Goal: Information Seeking & Learning: Learn about a topic

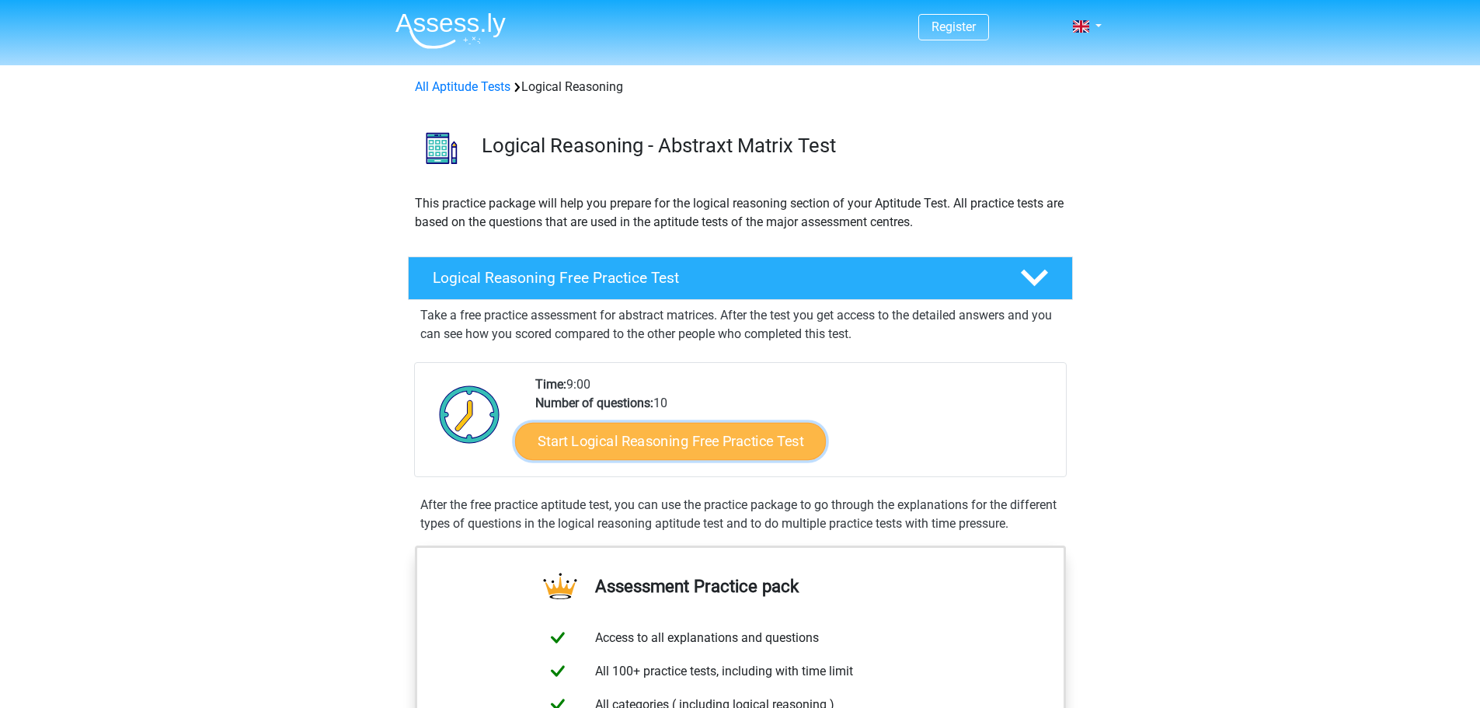
click at [664, 448] on link "Start Logical Reasoning Free Practice Test" at bounding box center [670, 440] width 311 height 37
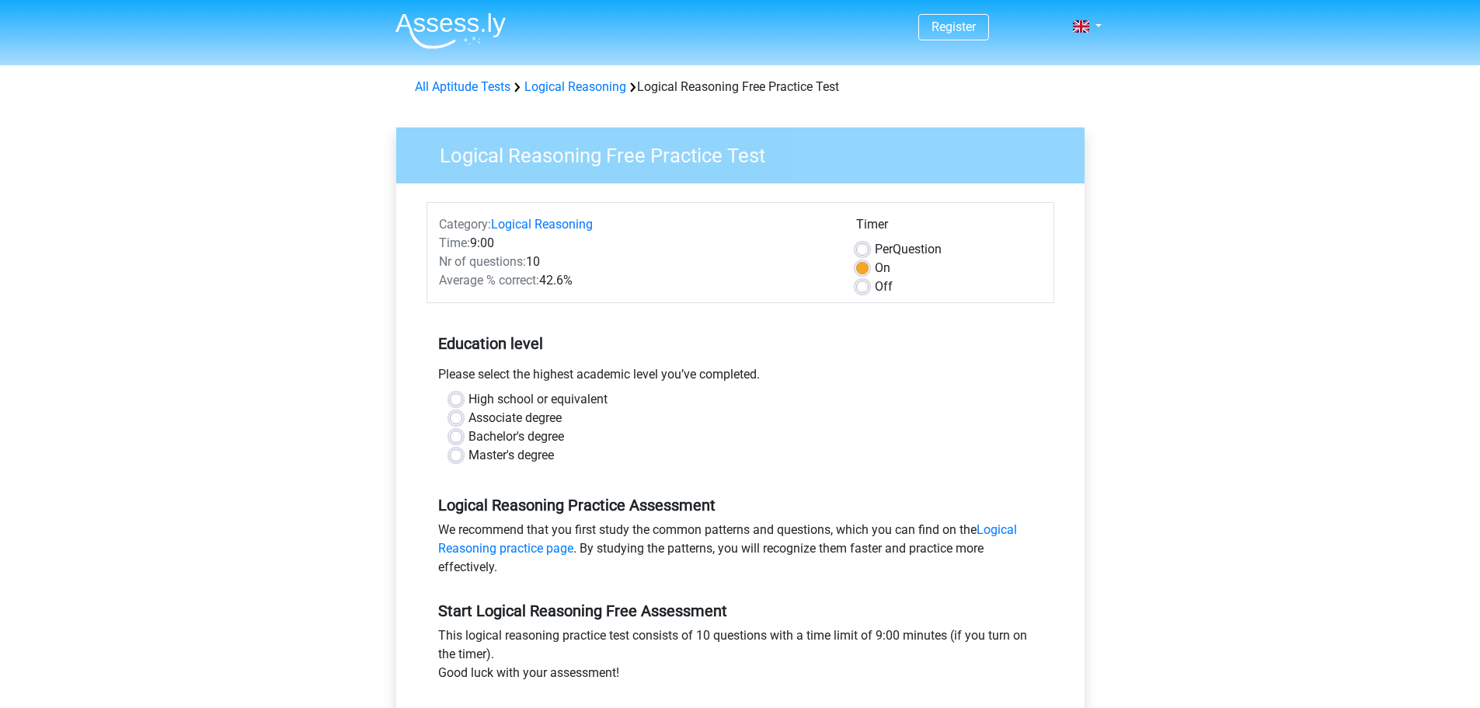
scroll to position [311, 0]
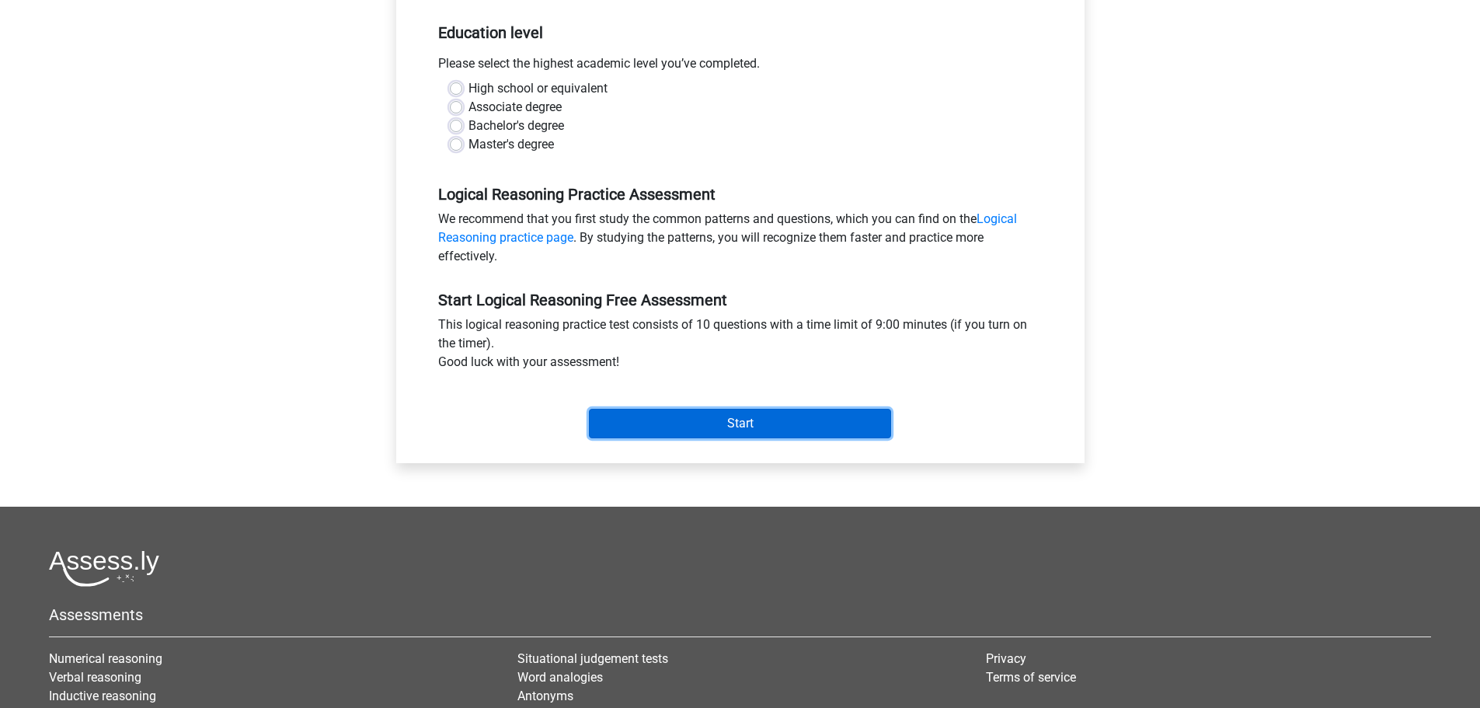
click at [688, 432] on input "Start" at bounding box center [740, 424] width 302 height 30
click at [701, 168] on div "Logical Reasoning Practice Assessment We recommend that you first study the com…" at bounding box center [740, 219] width 628 height 106
click at [468, 92] on label "High school or equivalent" at bounding box center [537, 88] width 139 height 19
click at [461, 92] on input "High school or equivalent" at bounding box center [456, 87] width 12 height 16
radio input "true"
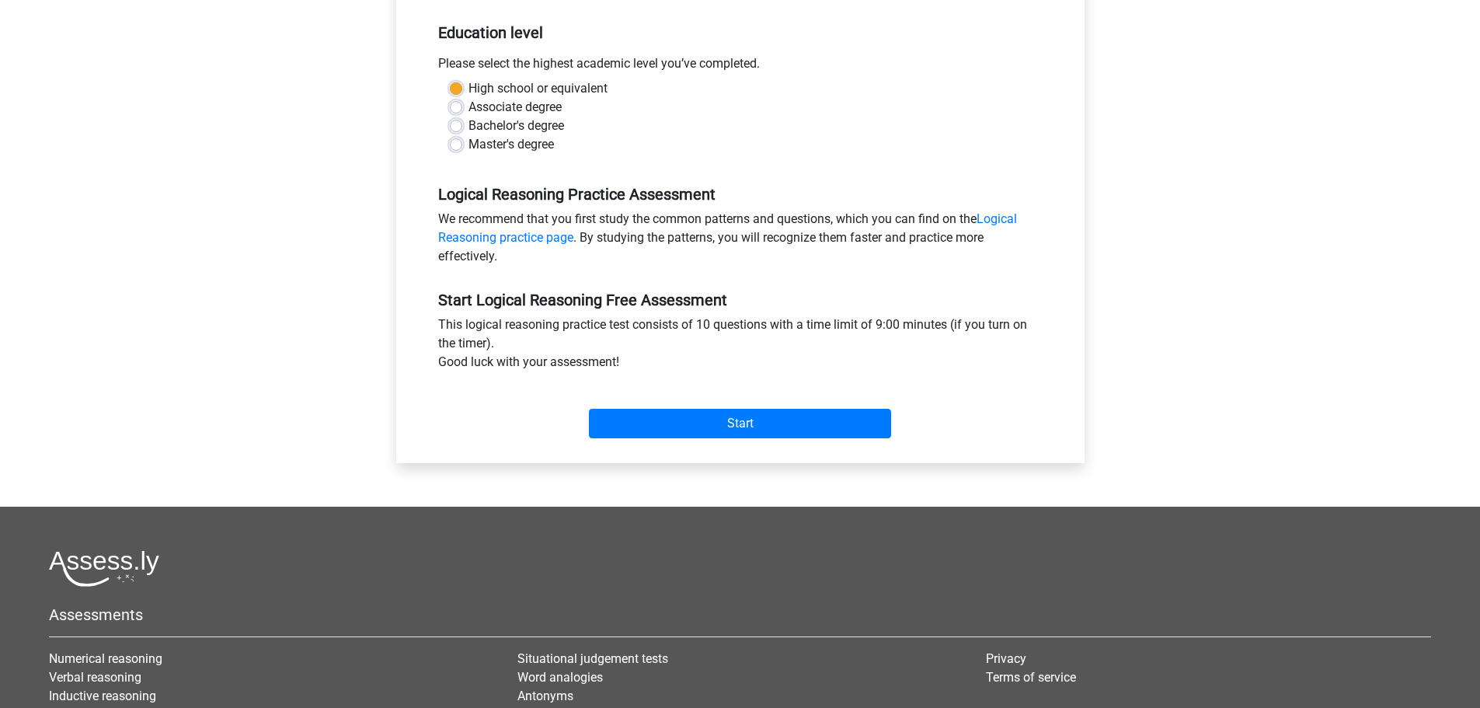
click at [468, 144] on label "Master's degree" at bounding box center [510, 144] width 85 height 19
click at [455, 144] on input "Master's degree" at bounding box center [456, 143] width 12 height 16
radio input "true"
click at [699, 429] on input "Start" at bounding box center [740, 424] width 302 height 30
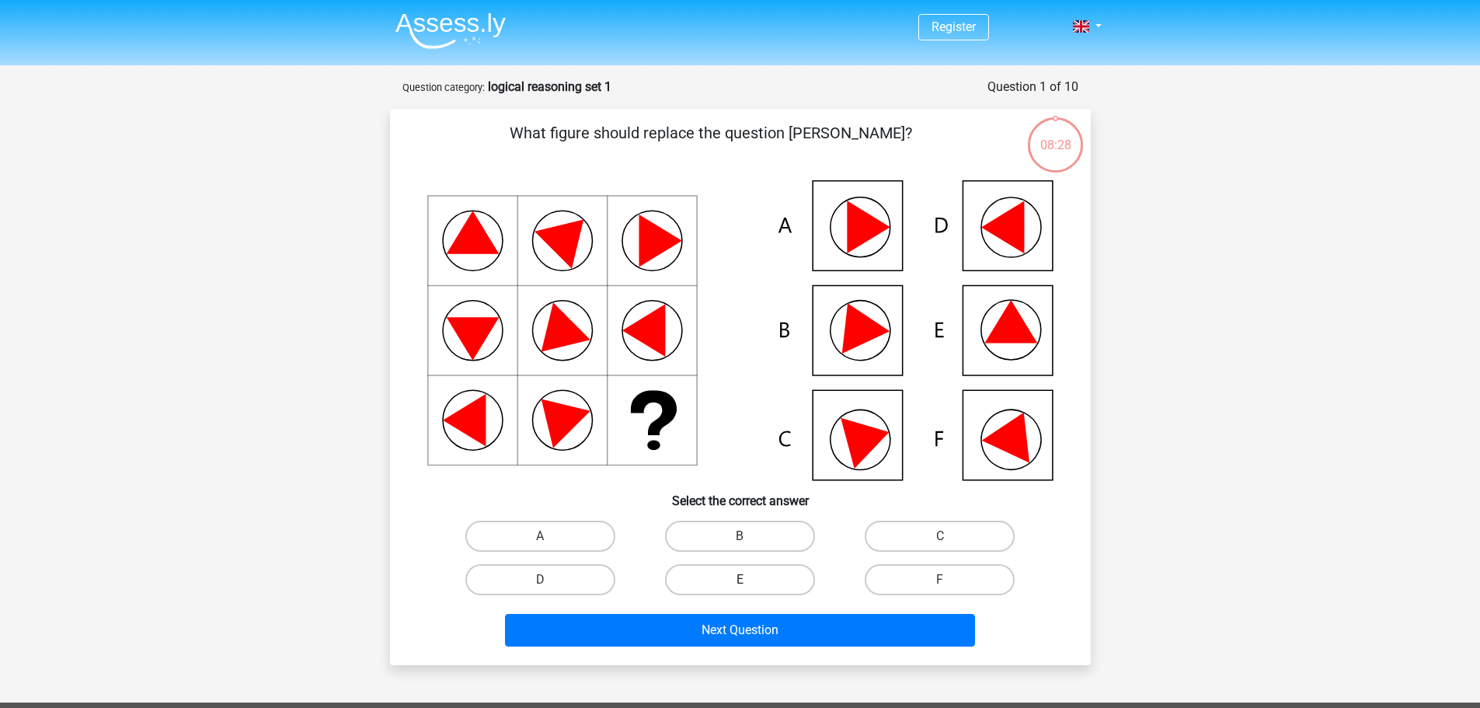
click at [754, 583] on label "E" at bounding box center [740, 579] width 150 height 31
click at [750, 583] on input "E" at bounding box center [744, 584] width 10 height 10
radio input "true"
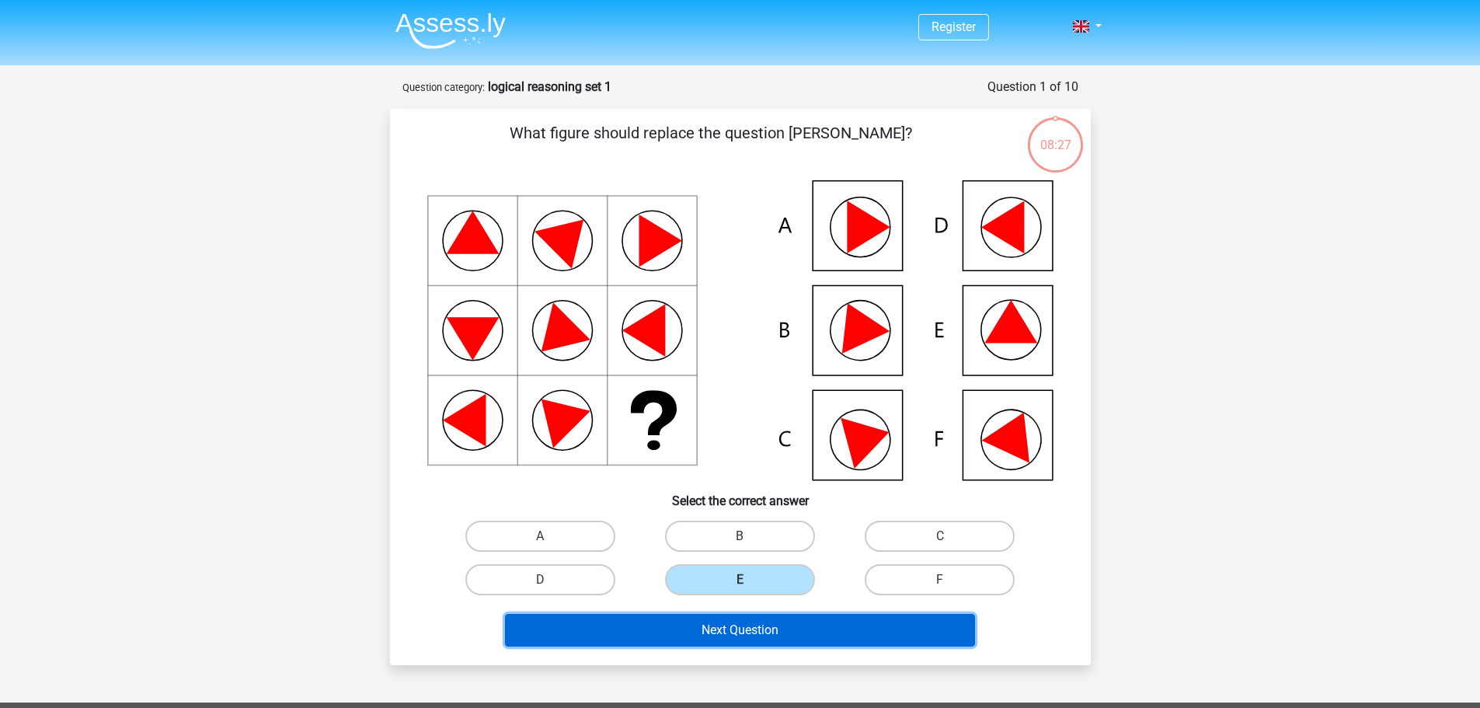
click at [817, 630] on button "Next Question" at bounding box center [740, 630] width 470 height 33
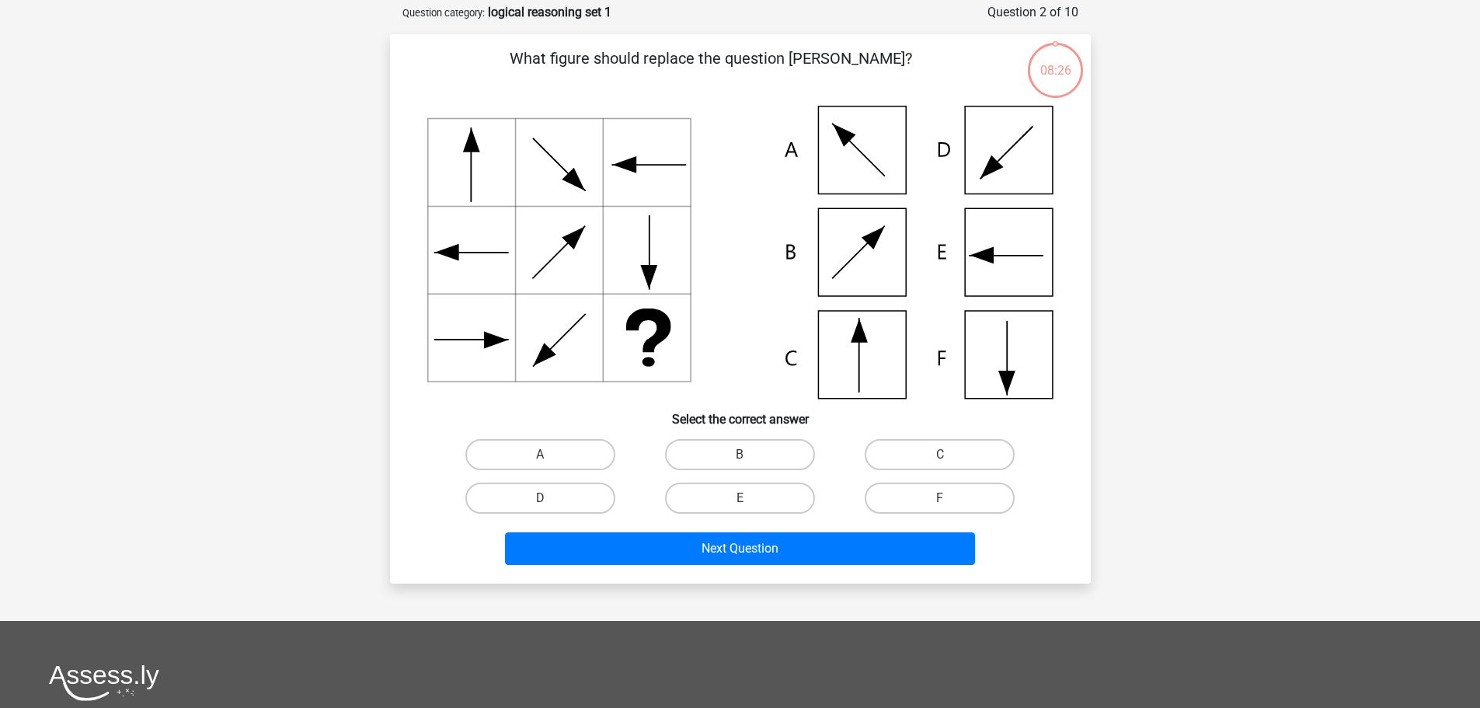
scroll to position [78, 0]
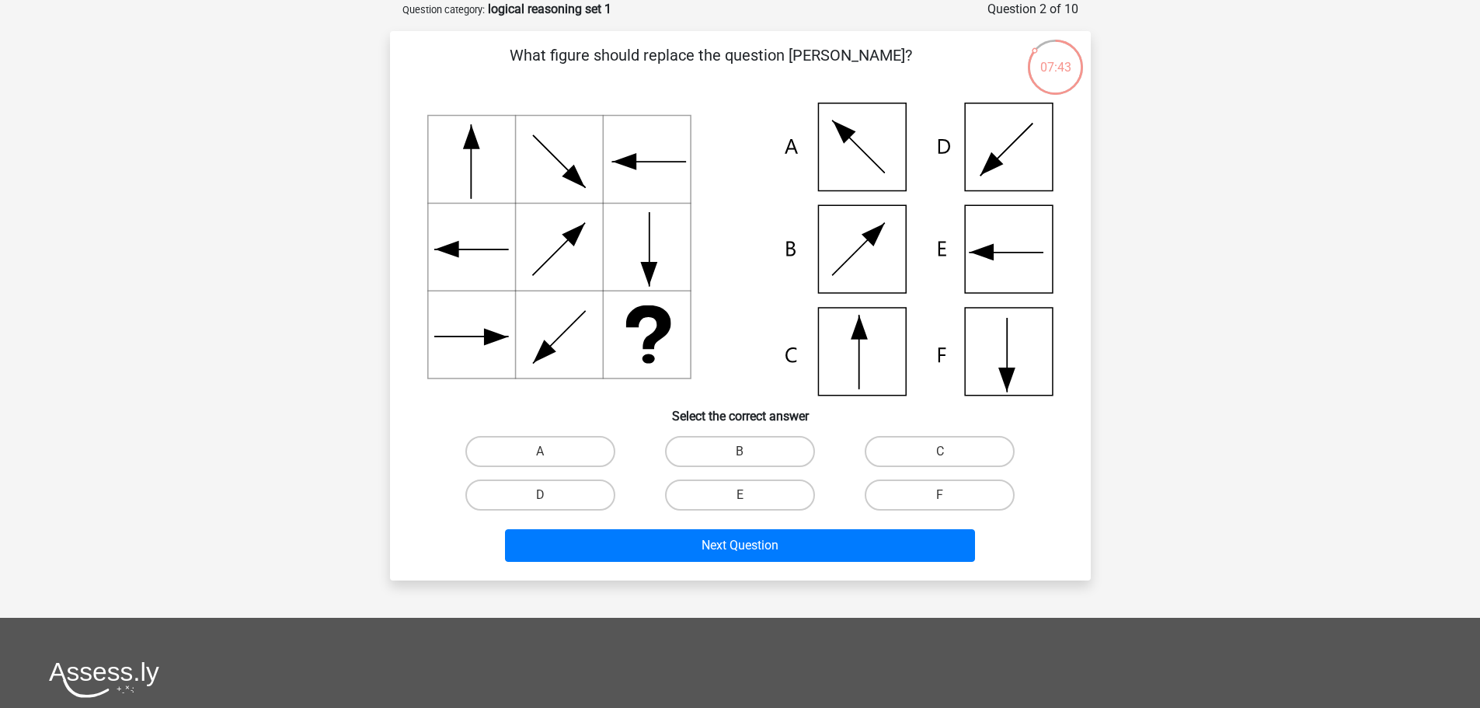
click at [893, 173] on icon at bounding box center [740, 249] width 626 height 293
click at [572, 454] on label "A" at bounding box center [540, 451] width 150 height 31
click at [550, 454] on input "A" at bounding box center [545, 456] width 10 height 10
radio input "true"
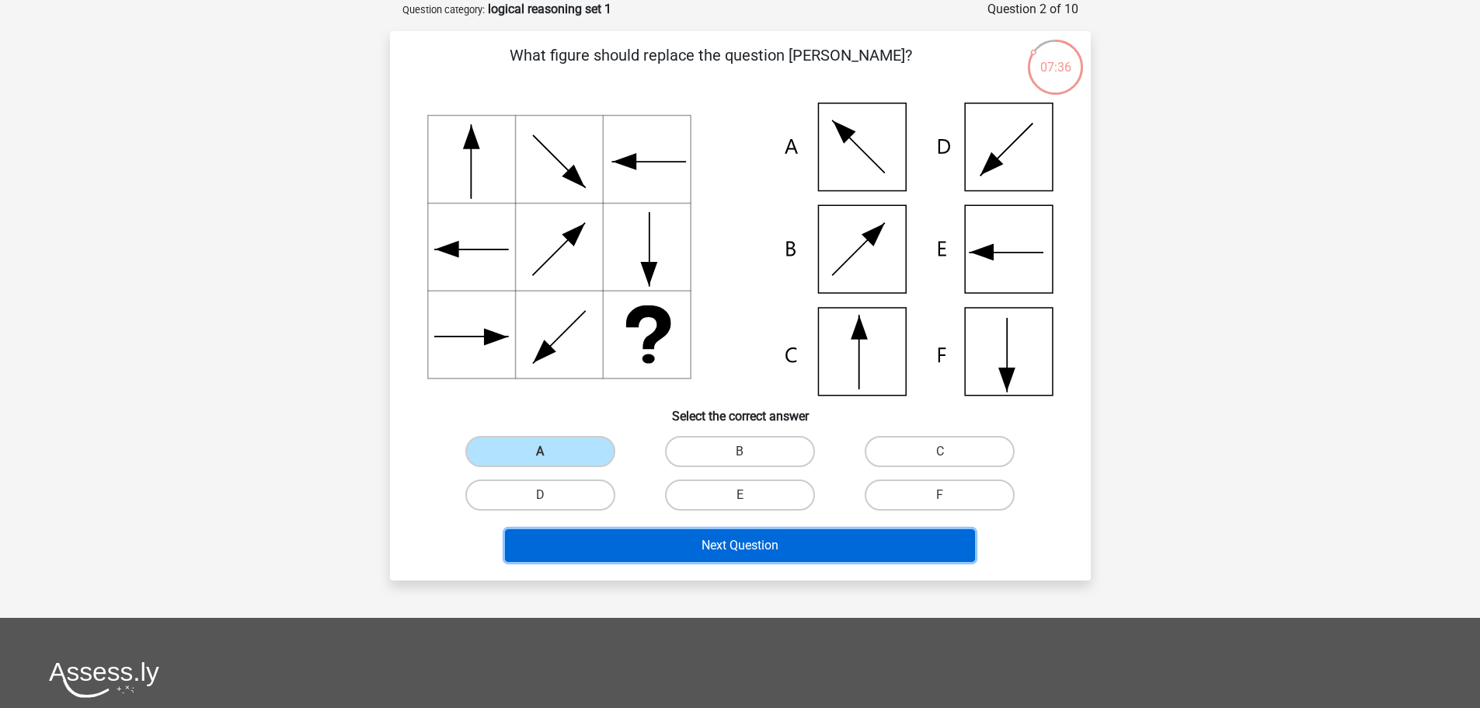
click at [652, 544] on button "Next Question" at bounding box center [740, 545] width 470 height 33
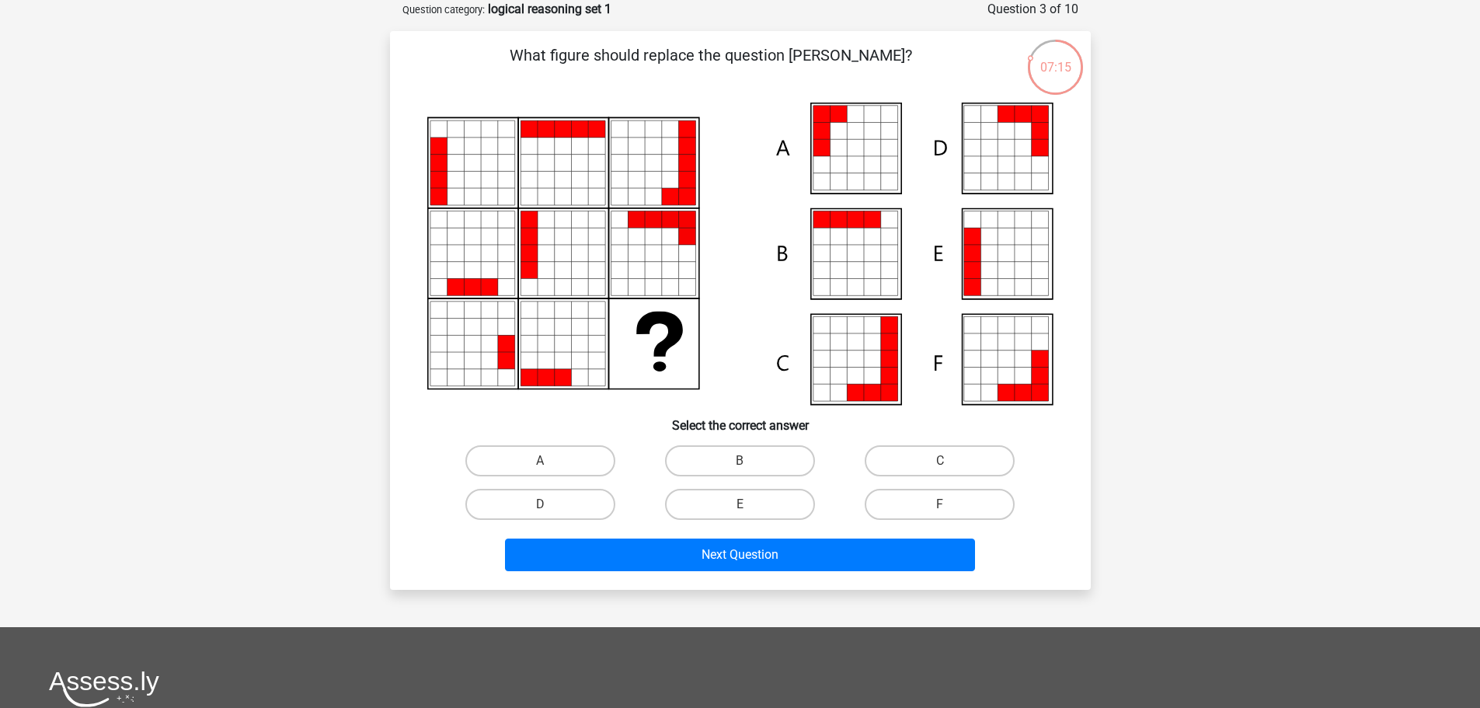
click at [857, 146] on icon at bounding box center [855, 148] width 17 height 17
click at [583, 450] on label "A" at bounding box center [540, 460] width 150 height 31
click at [550, 461] on input "A" at bounding box center [545, 466] width 10 height 10
radio input "true"
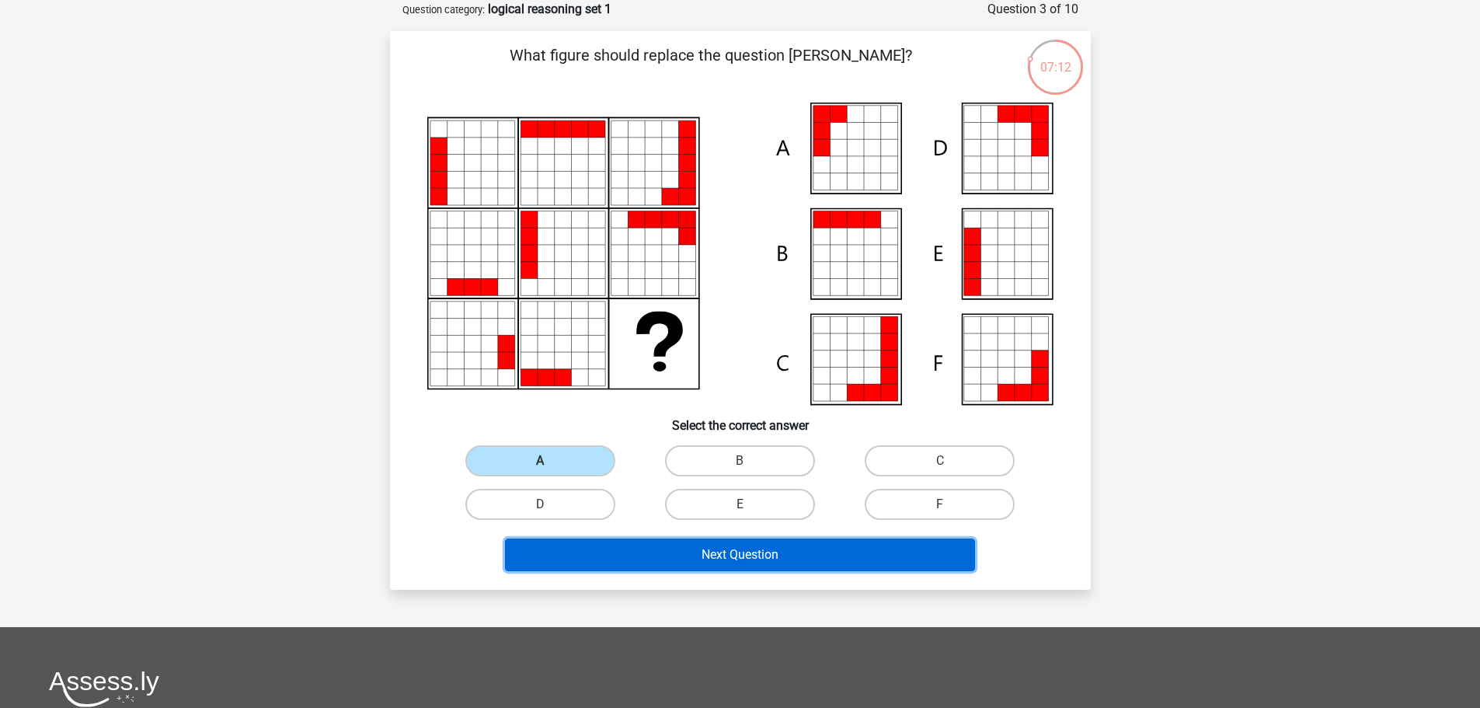
click at [800, 549] on button "Next Question" at bounding box center [740, 554] width 470 height 33
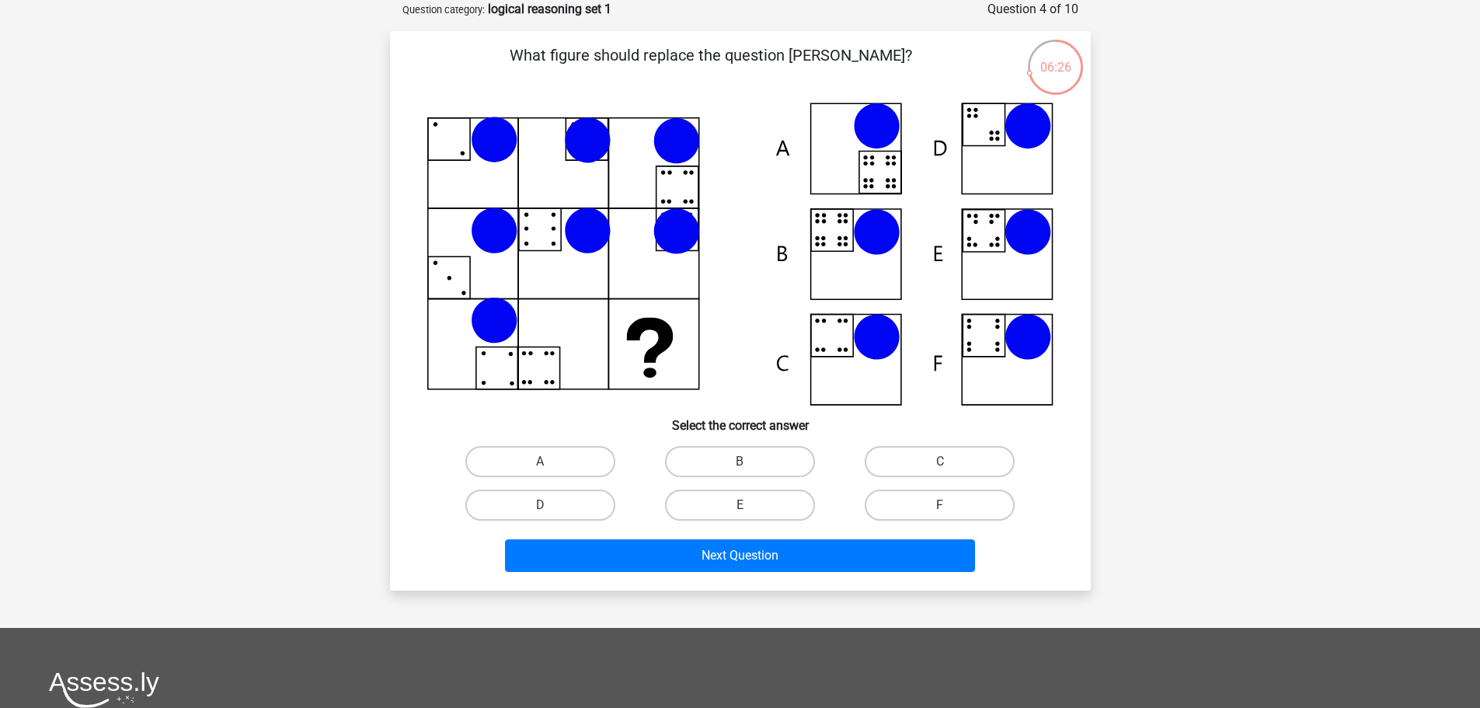
click at [847, 245] on icon at bounding box center [846, 244] width 4 height 4
click at [762, 459] on label "B" at bounding box center [740, 461] width 150 height 31
click at [750, 461] on input "B" at bounding box center [744, 466] width 10 height 10
radio input "true"
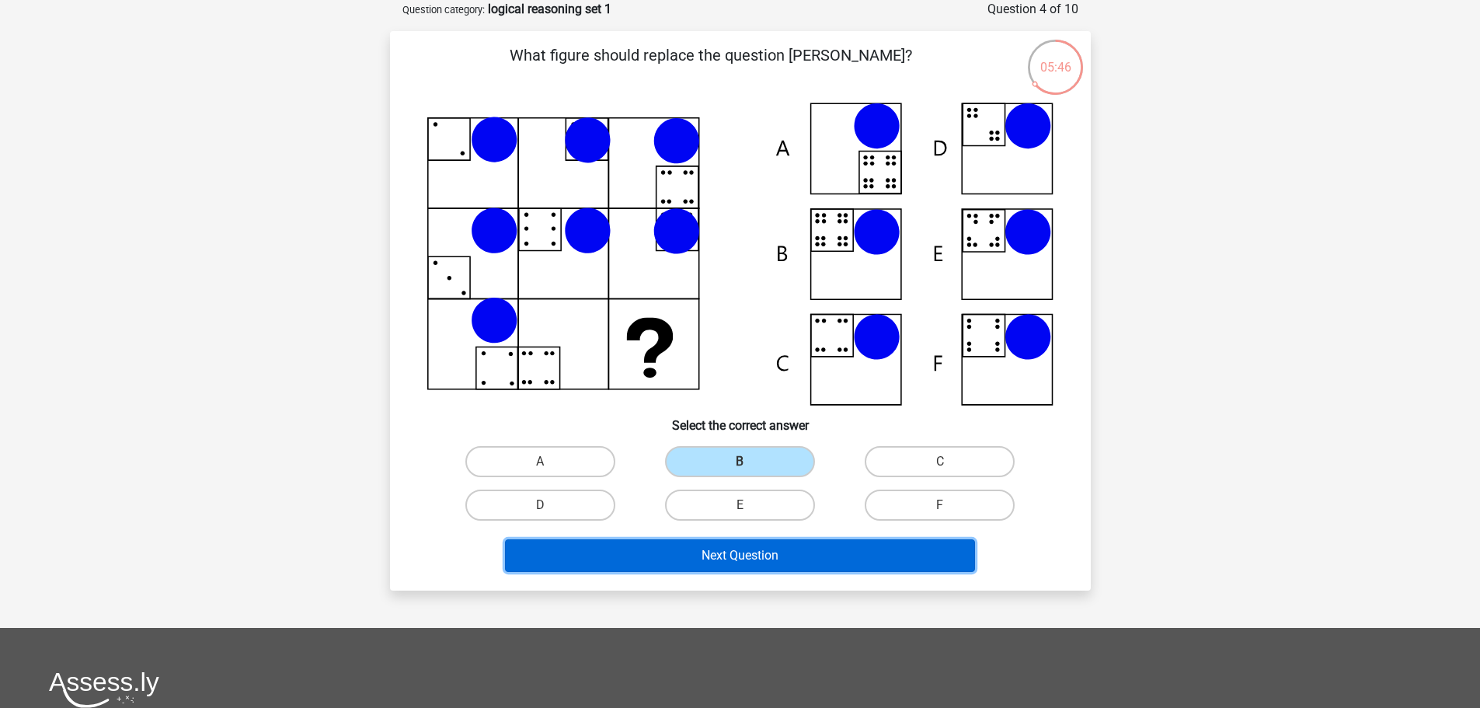
click at [851, 559] on button "Next Question" at bounding box center [740, 555] width 470 height 33
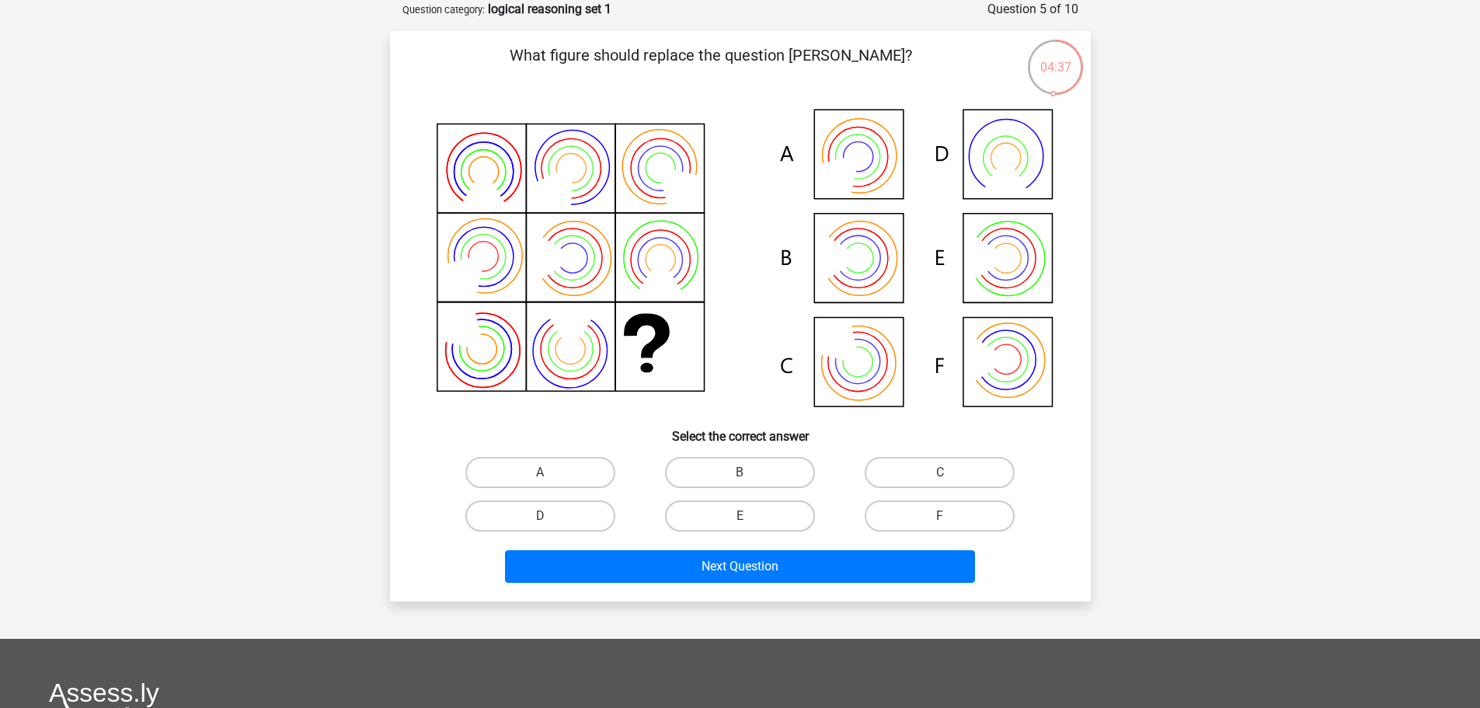
click at [865, 273] on icon at bounding box center [740, 260] width 626 height 314
click at [774, 459] on label "B" at bounding box center [740, 472] width 150 height 31
click at [750, 472] on input "B" at bounding box center [744, 477] width 10 height 10
radio input "true"
click at [1035, 270] on icon at bounding box center [740, 260] width 626 height 314
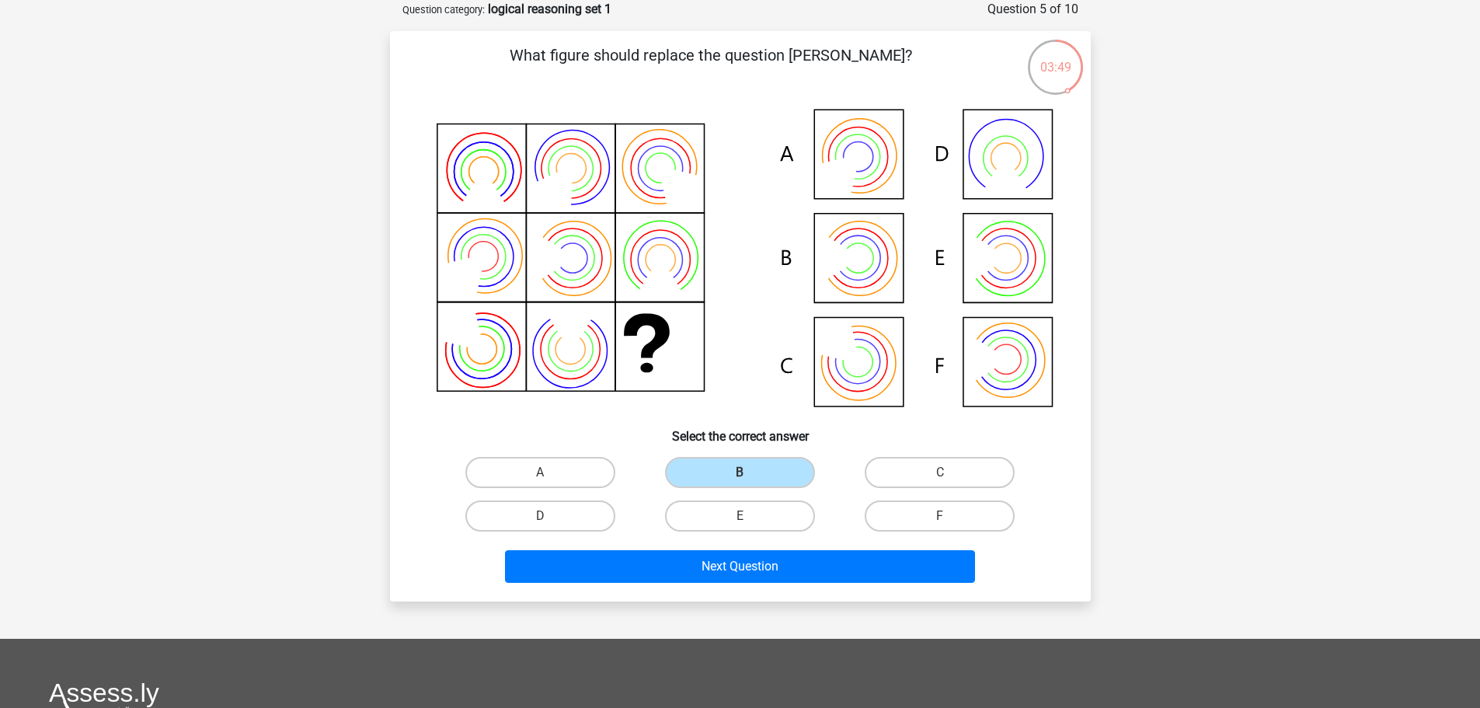
click at [748, 516] on input "E" at bounding box center [744, 521] width 10 height 10
radio input "true"
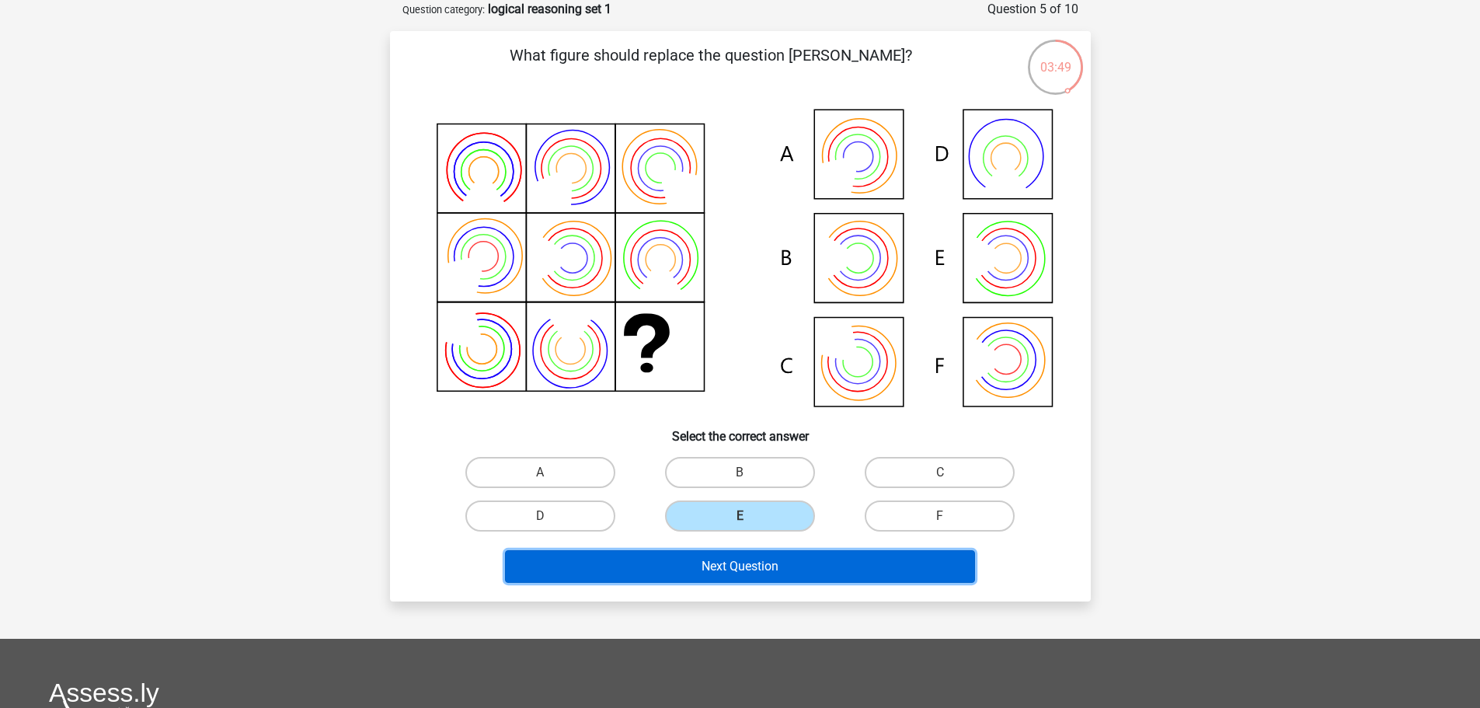
click at [781, 560] on button "Next Question" at bounding box center [740, 566] width 470 height 33
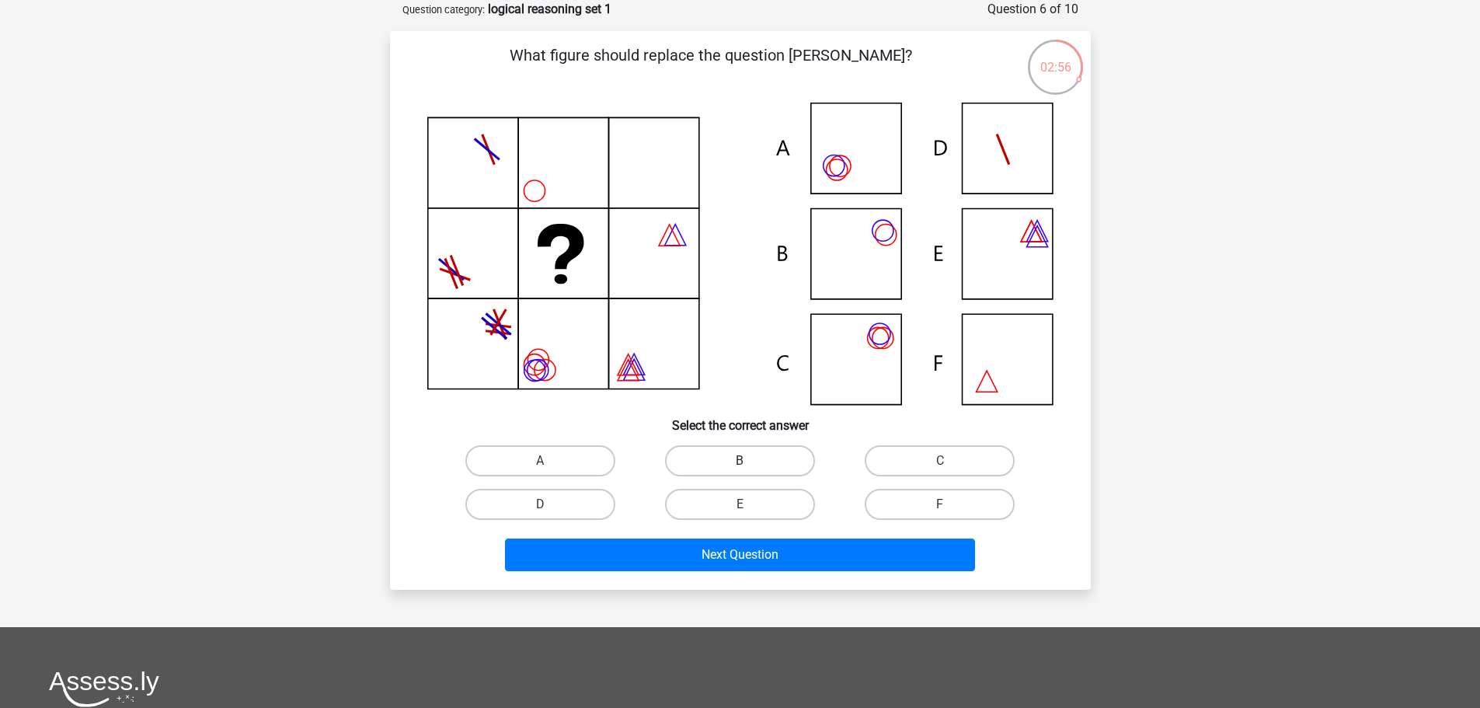
click at [691, 466] on label "B" at bounding box center [740, 460] width 150 height 31
click at [739, 466] on input "B" at bounding box center [744, 466] width 10 height 10
radio input "true"
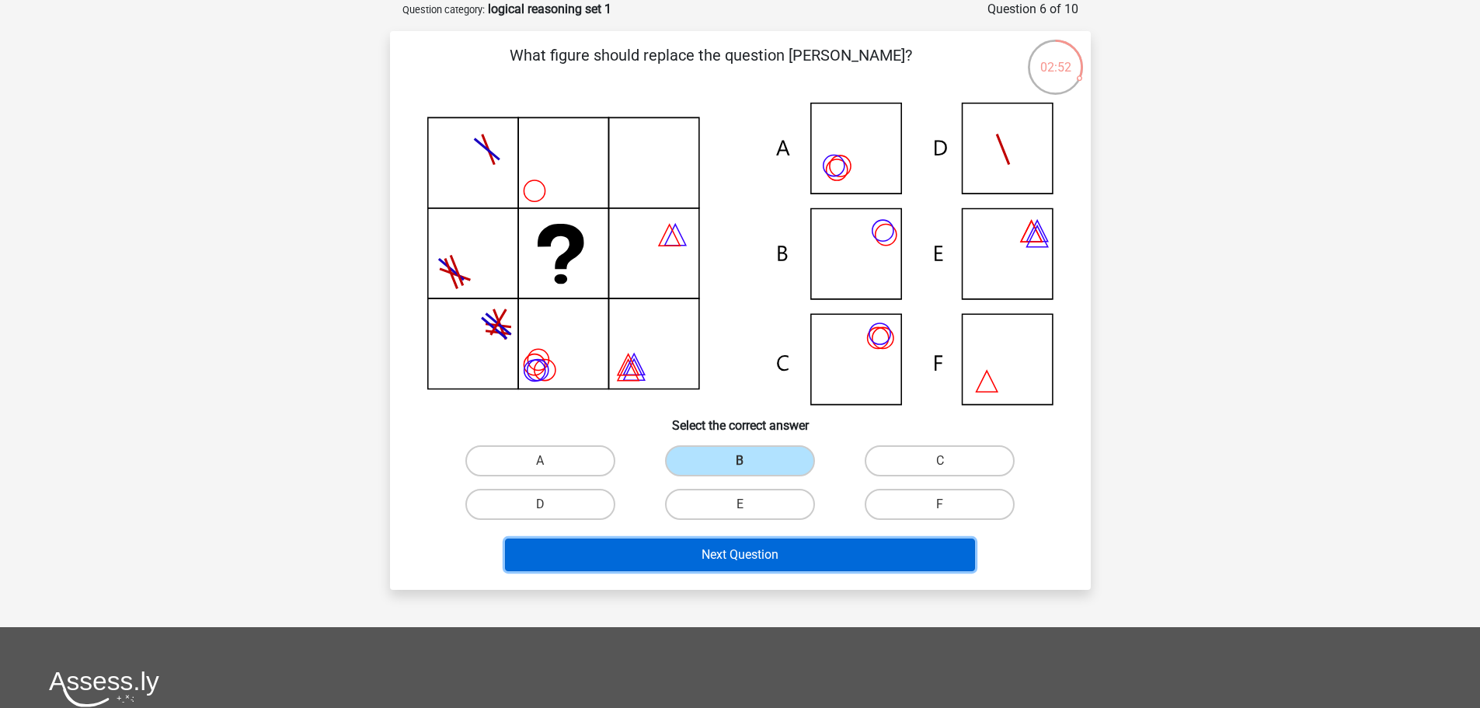
click at [752, 552] on button "Next Question" at bounding box center [740, 554] width 470 height 33
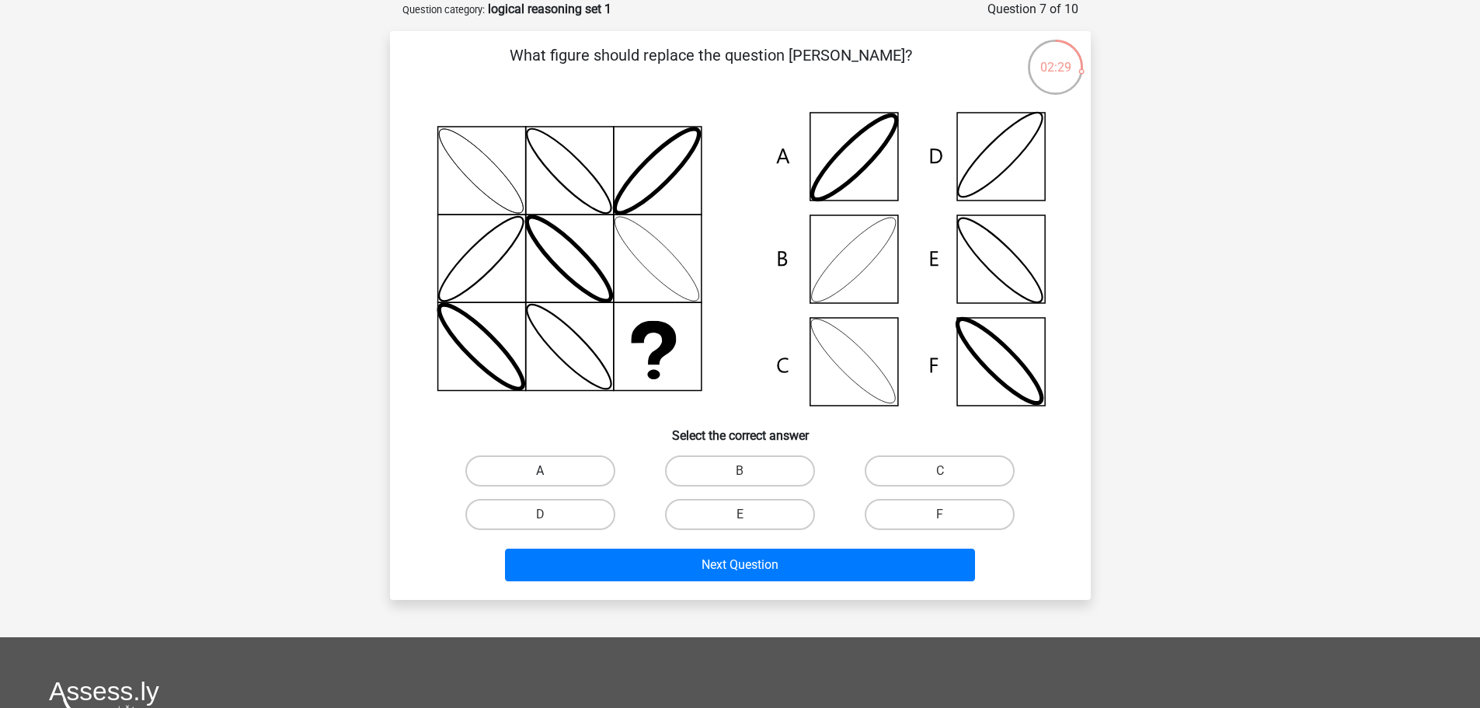
click at [555, 467] on label "A" at bounding box center [540, 470] width 150 height 31
click at [550, 471] on input "A" at bounding box center [545, 476] width 10 height 10
radio input "true"
click at [832, 248] on icon at bounding box center [740, 259] width 626 height 313
click at [763, 475] on label "B" at bounding box center [740, 470] width 150 height 31
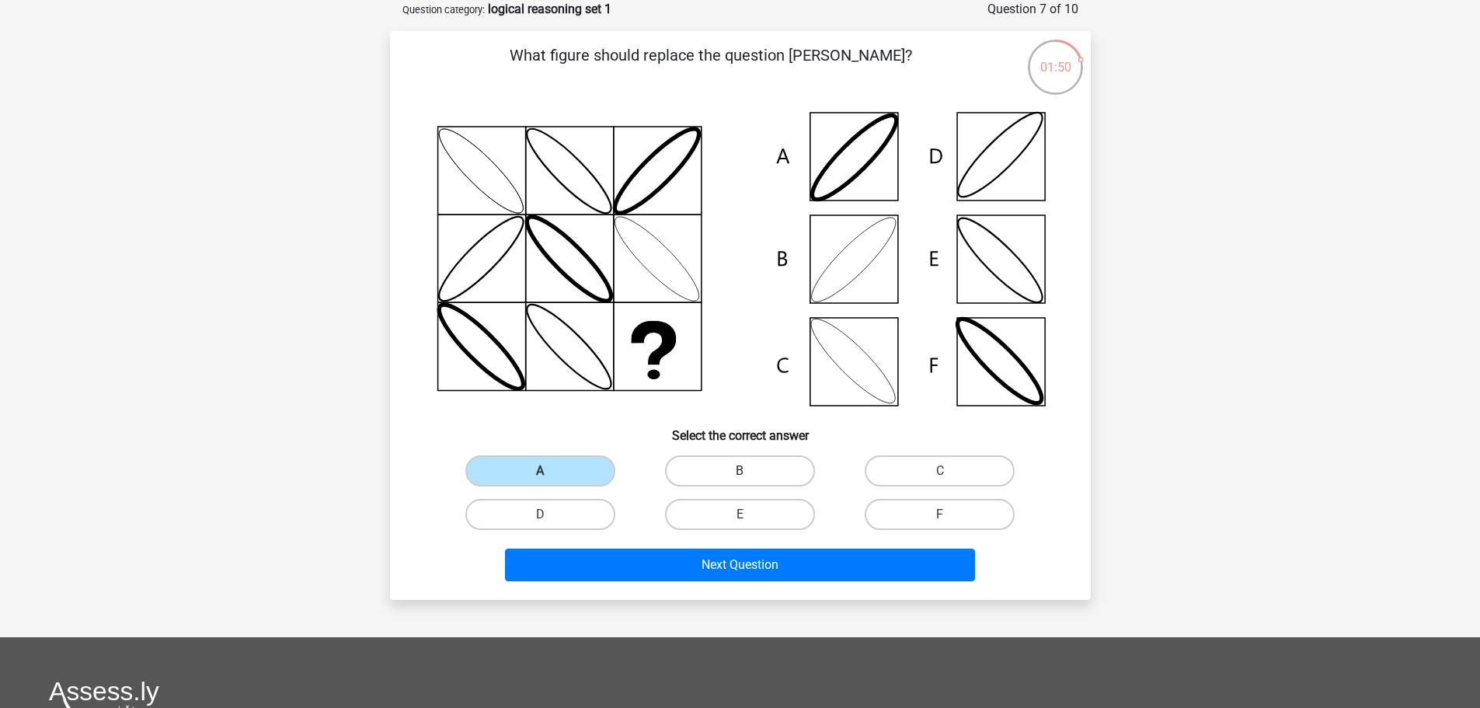
click at [750, 475] on input "B" at bounding box center [744, 476] width 10 height 10
radio input "true"
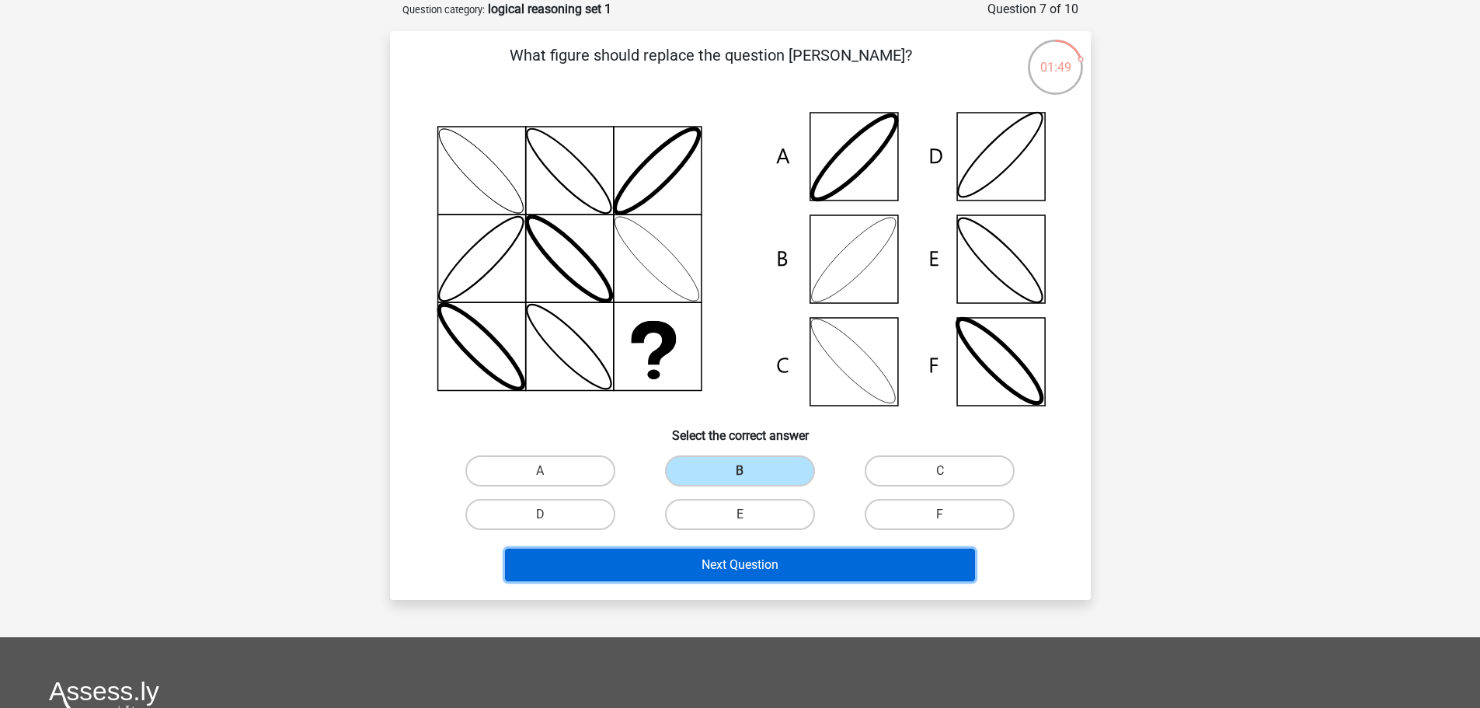
click at [778, 557] on button "Next Question" at bounding box center [740, 564] width 470 height 33
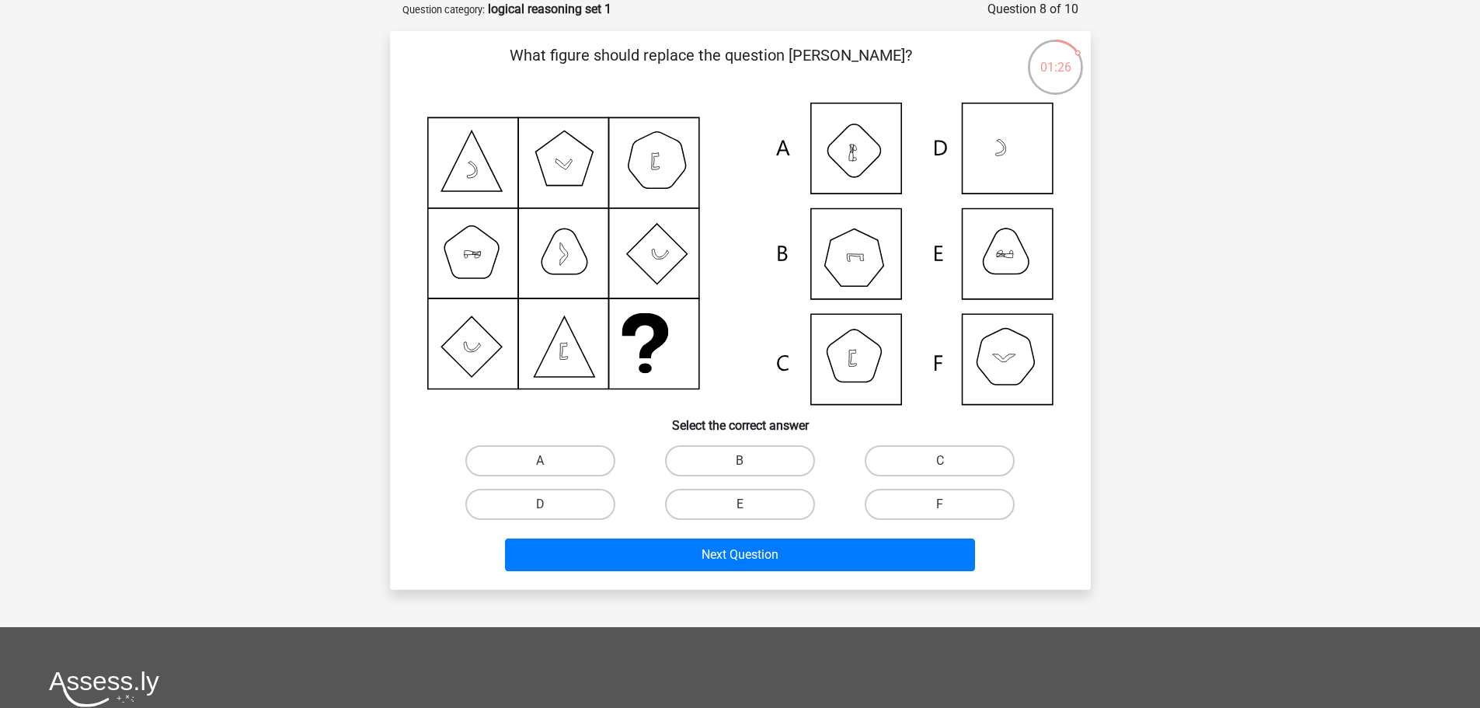
click at [868, 261] on icon at bounding box center [740, 254] width 626 height 302
click at [747, 452] on label "B" at bounding box center [740, 460] width 150 height 31
click at [747, 461] on input "B" at bounding box center [744, 466] width 10 height 10
radio input "true"
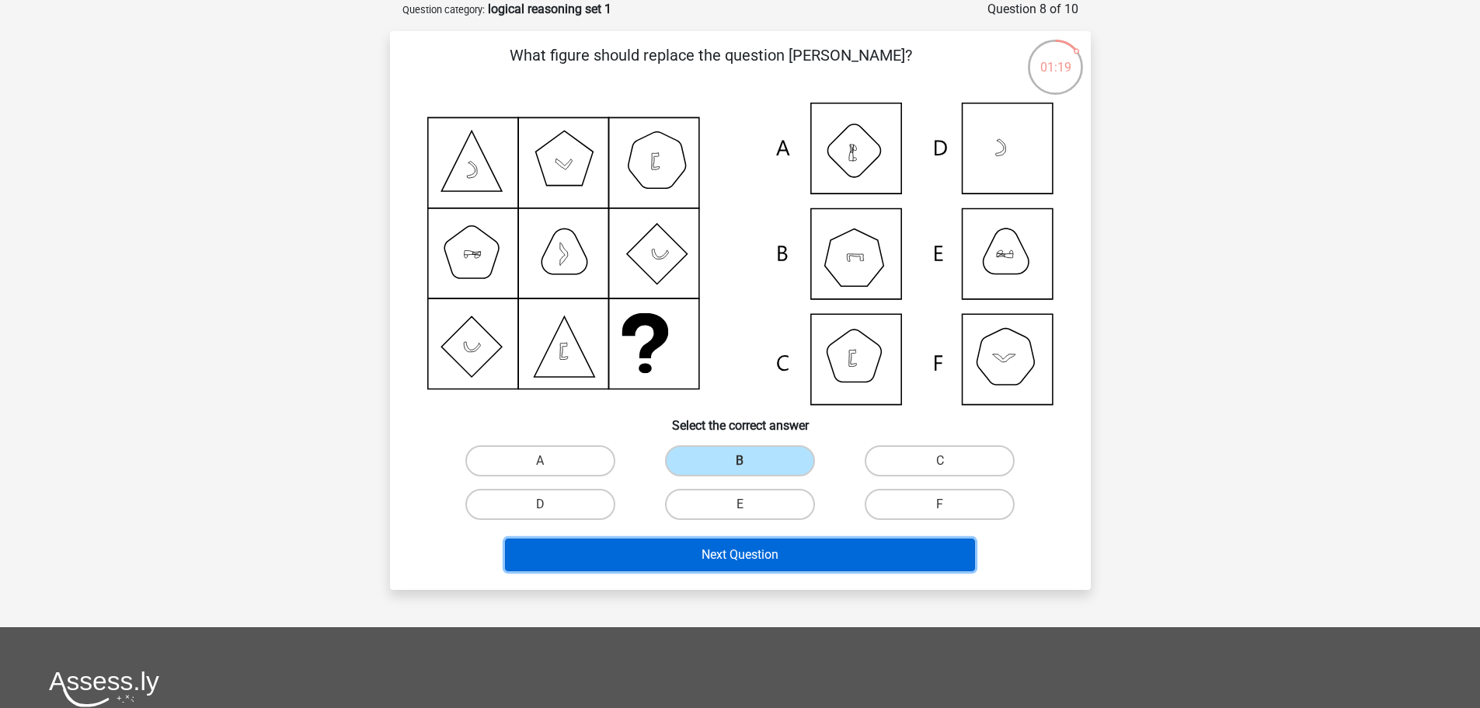
click at [771, 544] on button "Next Question" at bounding box center [740, 554] width 470 height 33
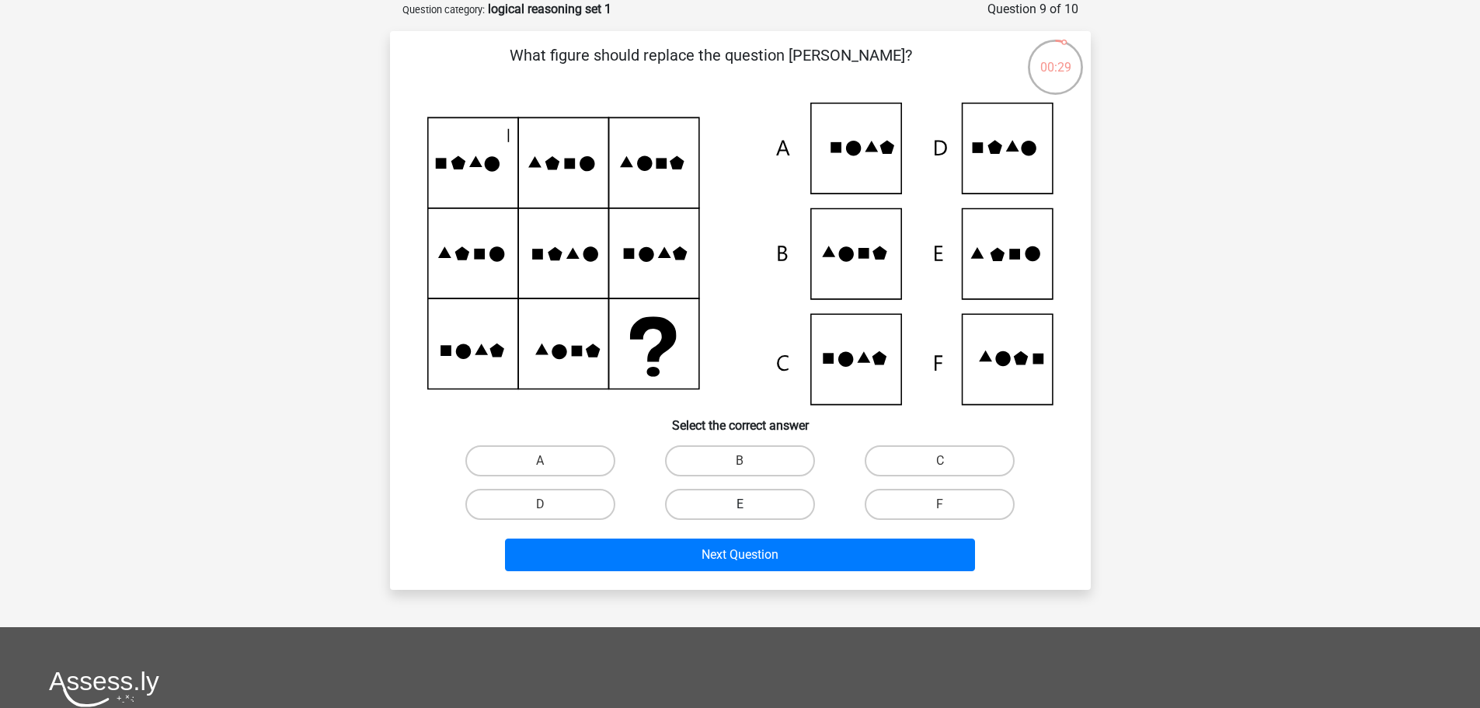
click at [779, 503] on label "E" at bounding box center [740, 504] width 150 height 31
click at [750, 504] on input "E" at bounding box center [744, 509] width 10 height 10
radio input "true"
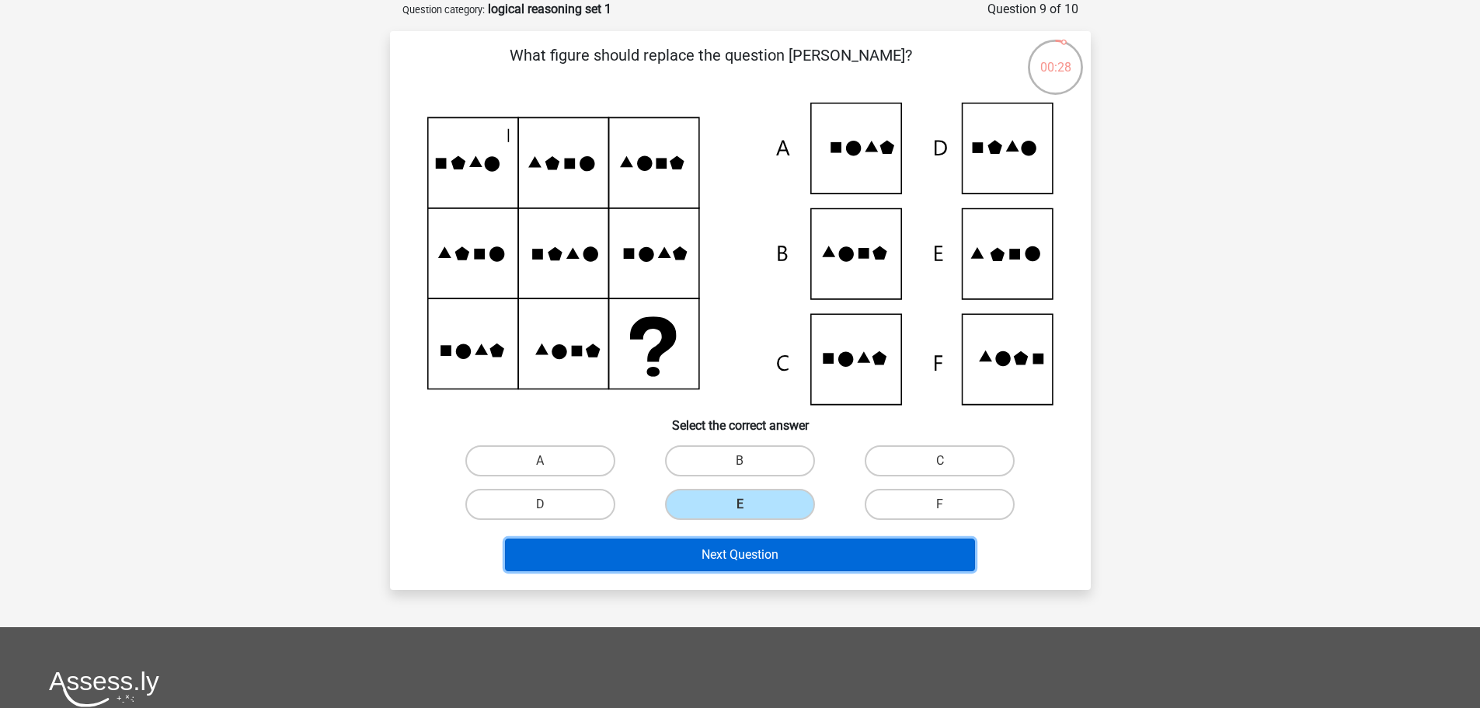
click at [814, 551] on button "Next Question" at bounding box center [740, 554] width 470 height 33
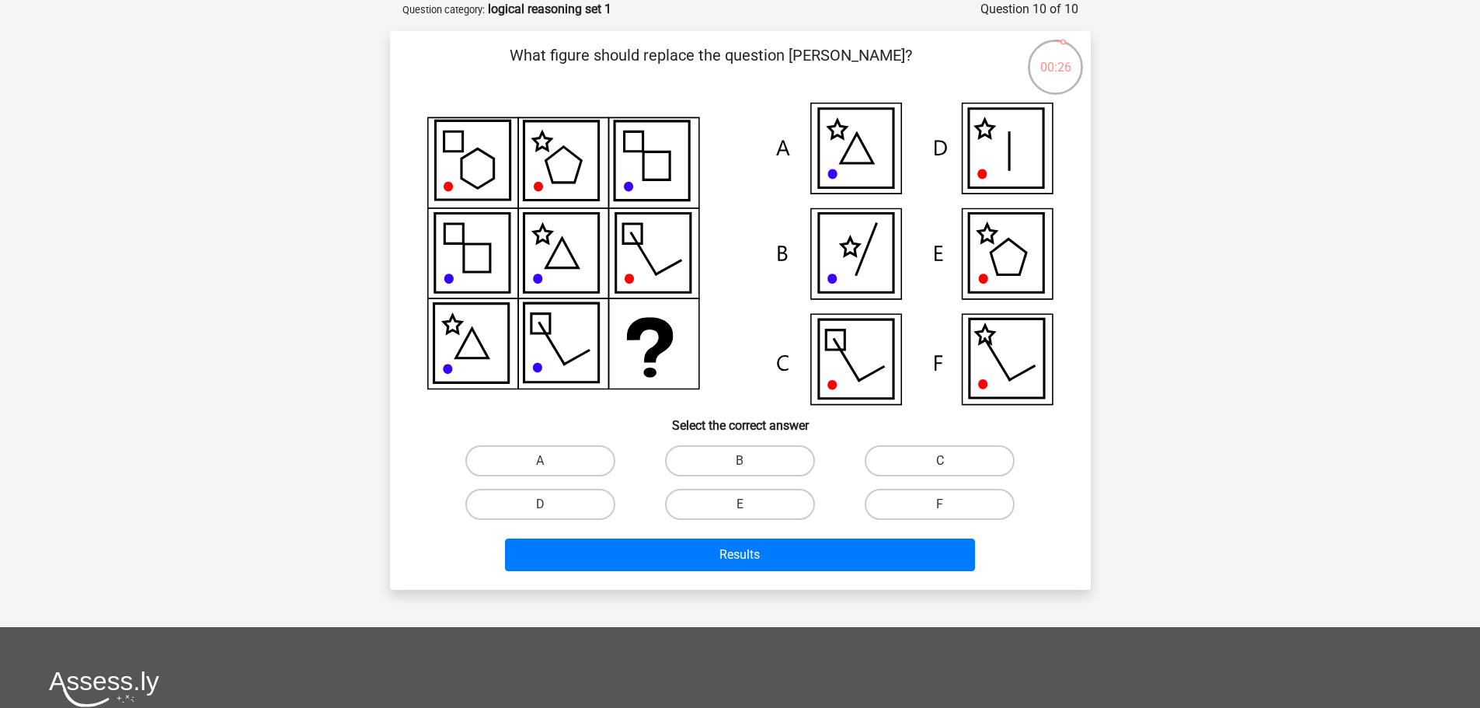
click at [907, 466] on label "C" at bounding box center [940, 460] width 150 height 31
click at [940, 466] on input "C" at bounding box center [945, 466] width 10 height 10
radio input "true"
click at [782, 500] on label "E" at bounding box center [740, 504] width 150 height 31
click at [750, 504] on input "E" at bounding box center [744, 509] width 10 height 10
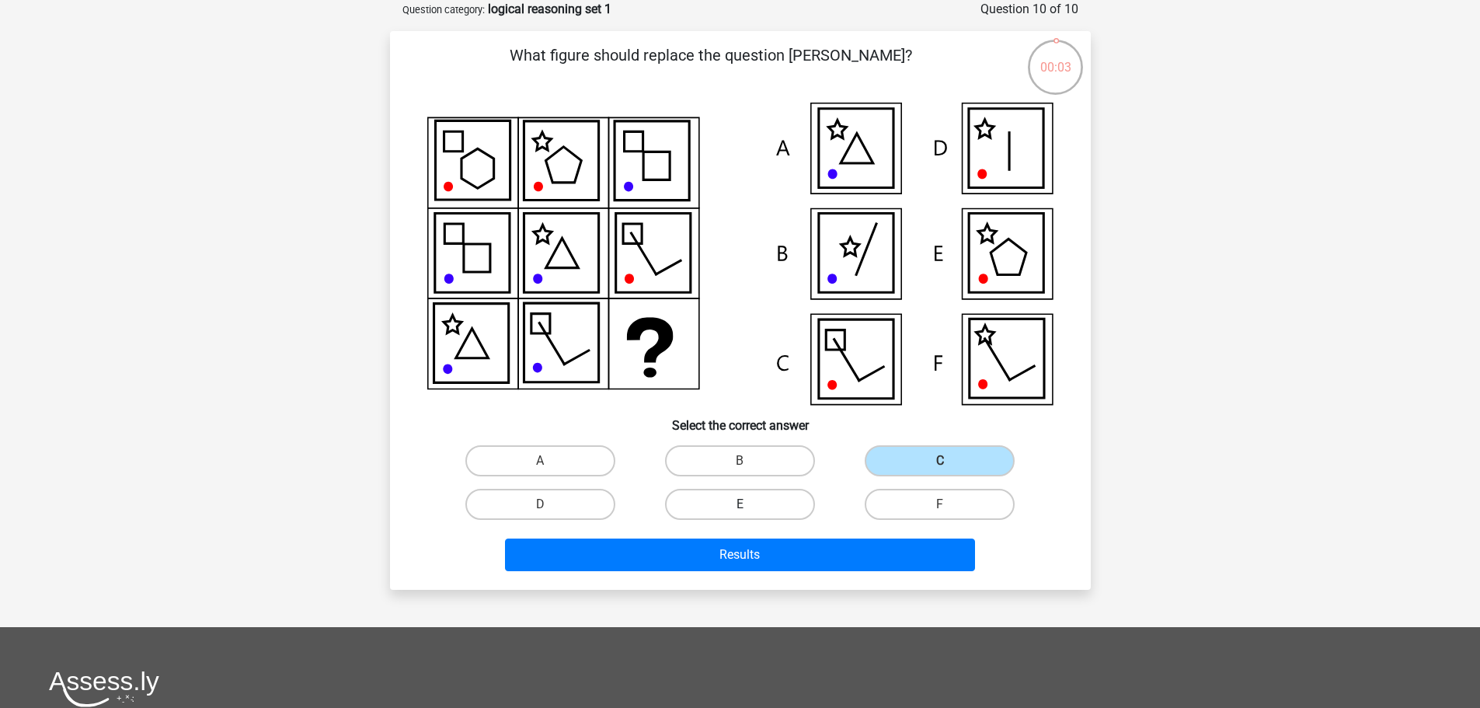
radio input "true"
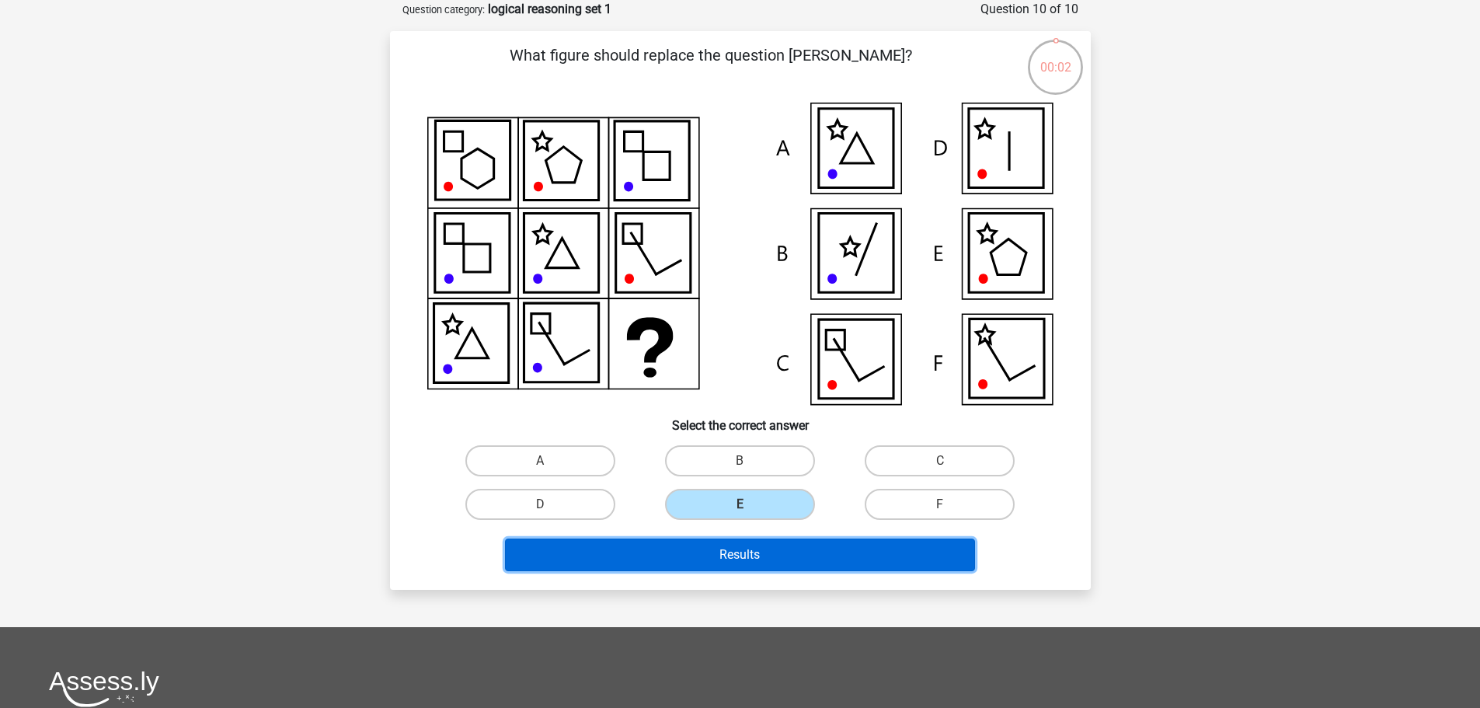
click at [794, 555] on button "Results" at bounding box center [740, 554] width 470 height 33
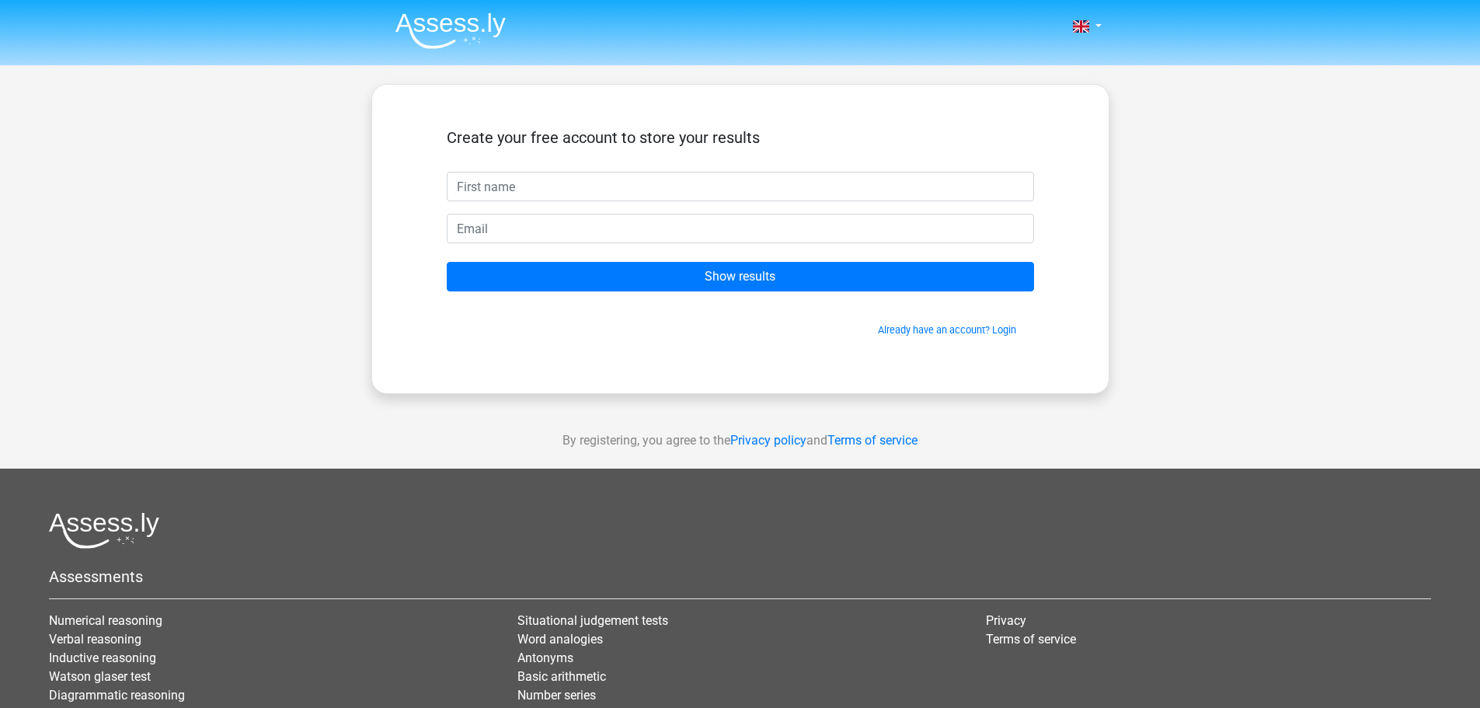
click at [655, 186] on input "text" at bounding box center [740, 187] width 587 height 30
type input "Denis"
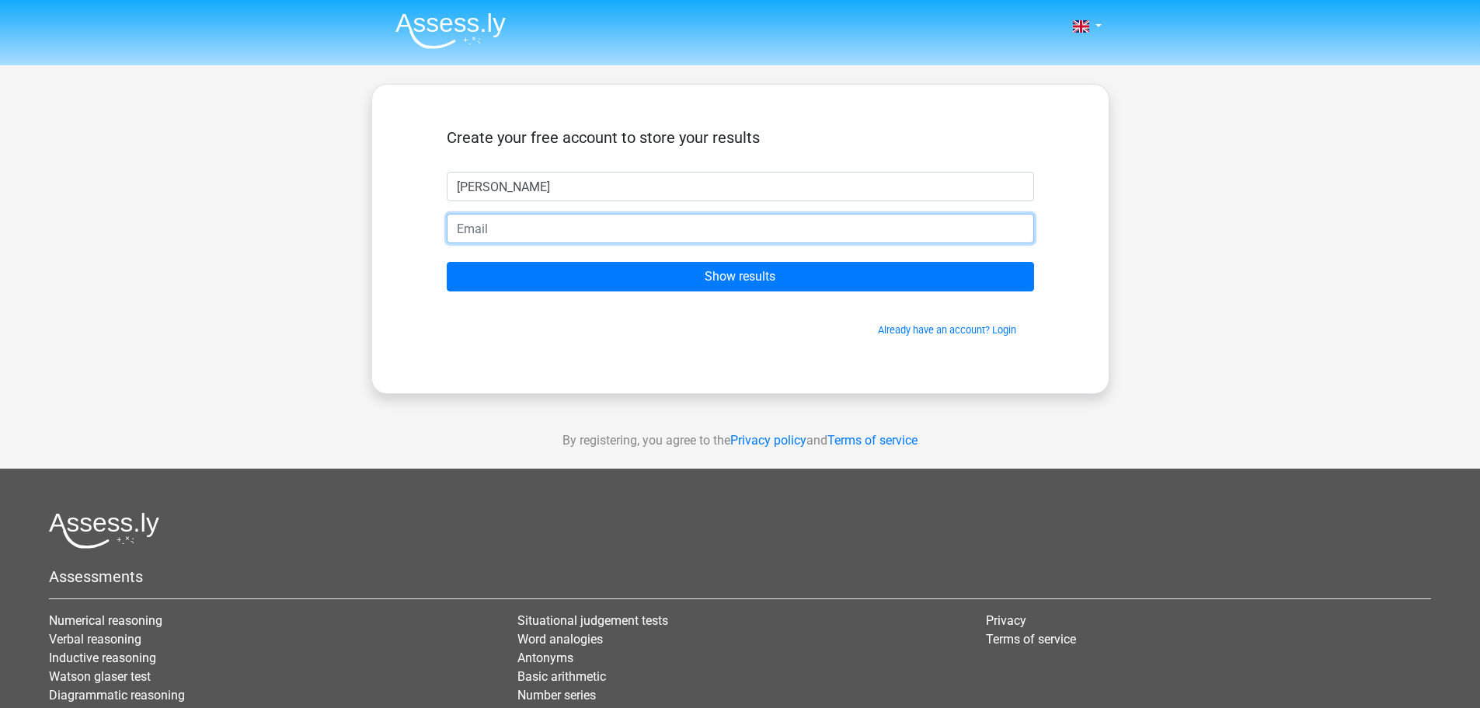
click at [571, 234] on input "email" at bounding box center [740, 229] width 587 height 30
type input "denis.agostinetti@gmail.com"
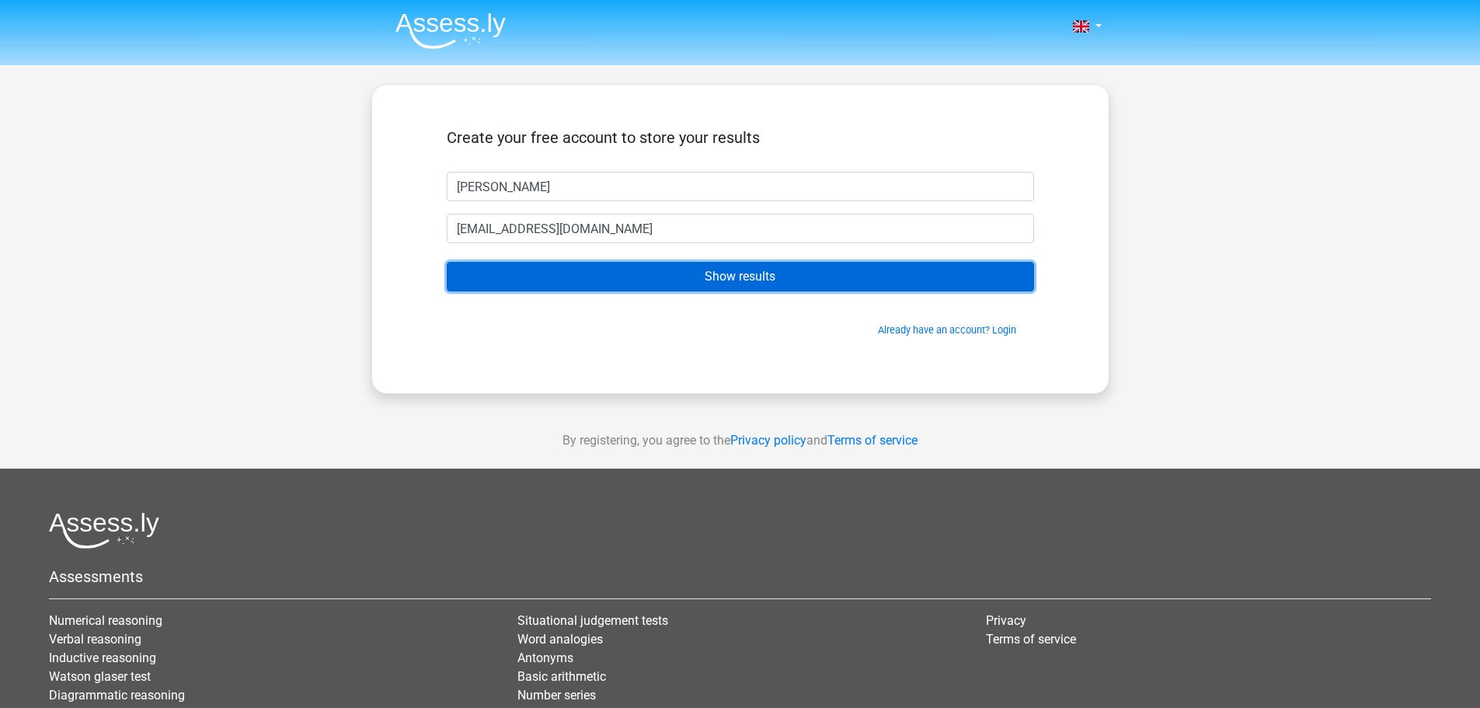
click at [604, 291] on input "Show results" at bounding box center [740, 277] width 587 height 30
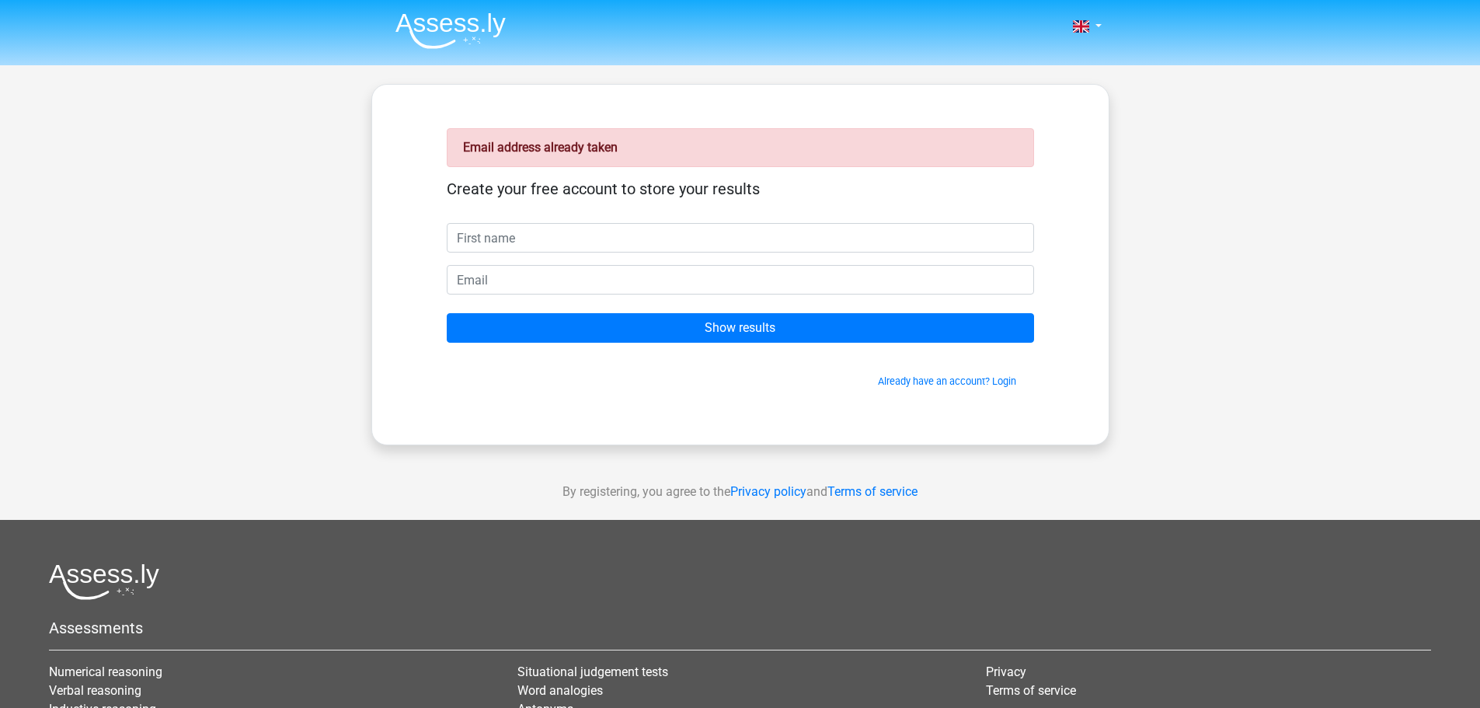
click at [575, 237] on input "text" at bounding box center [740, 238] width 587 height 30
type input "Denis"
click at [548, 276] on input "email" at bounding box center [740, 280] width 587 height 30
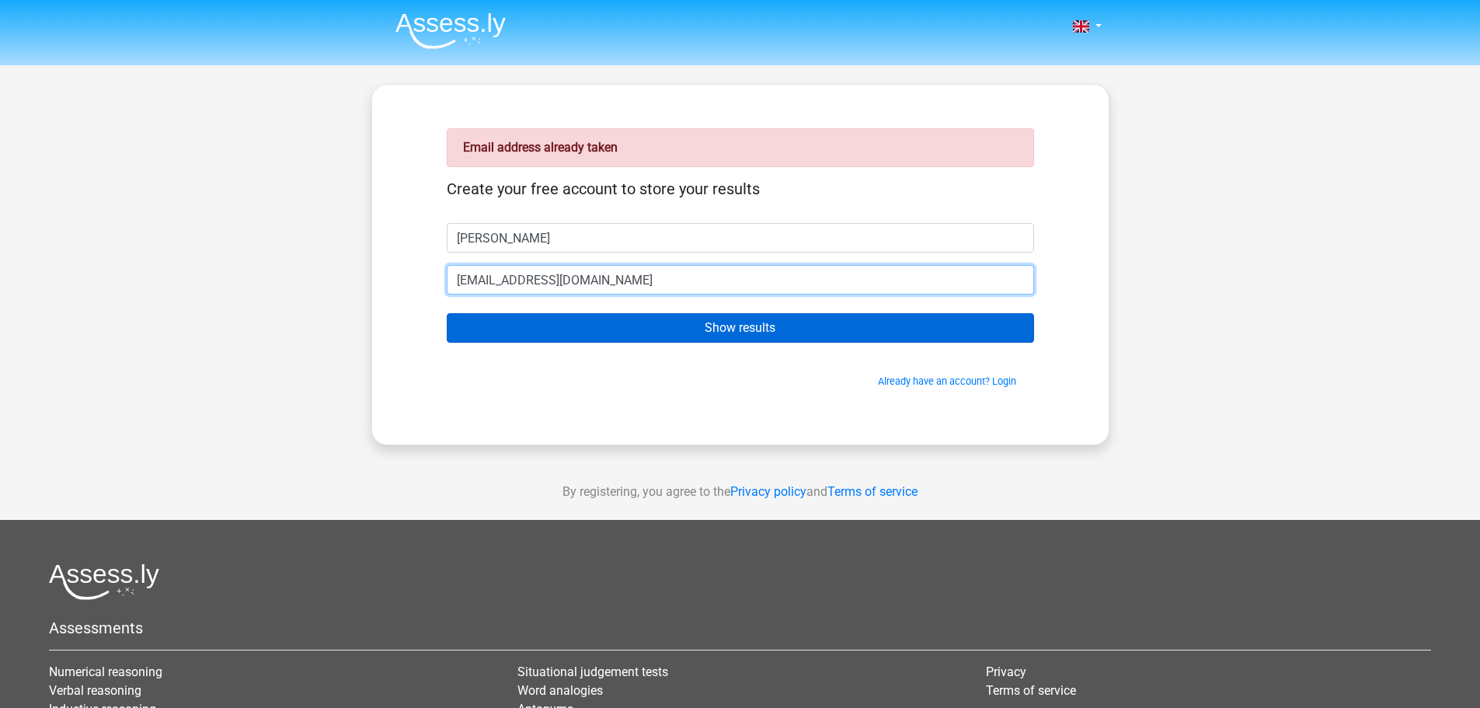
type input "graoak@yahoo.fr"
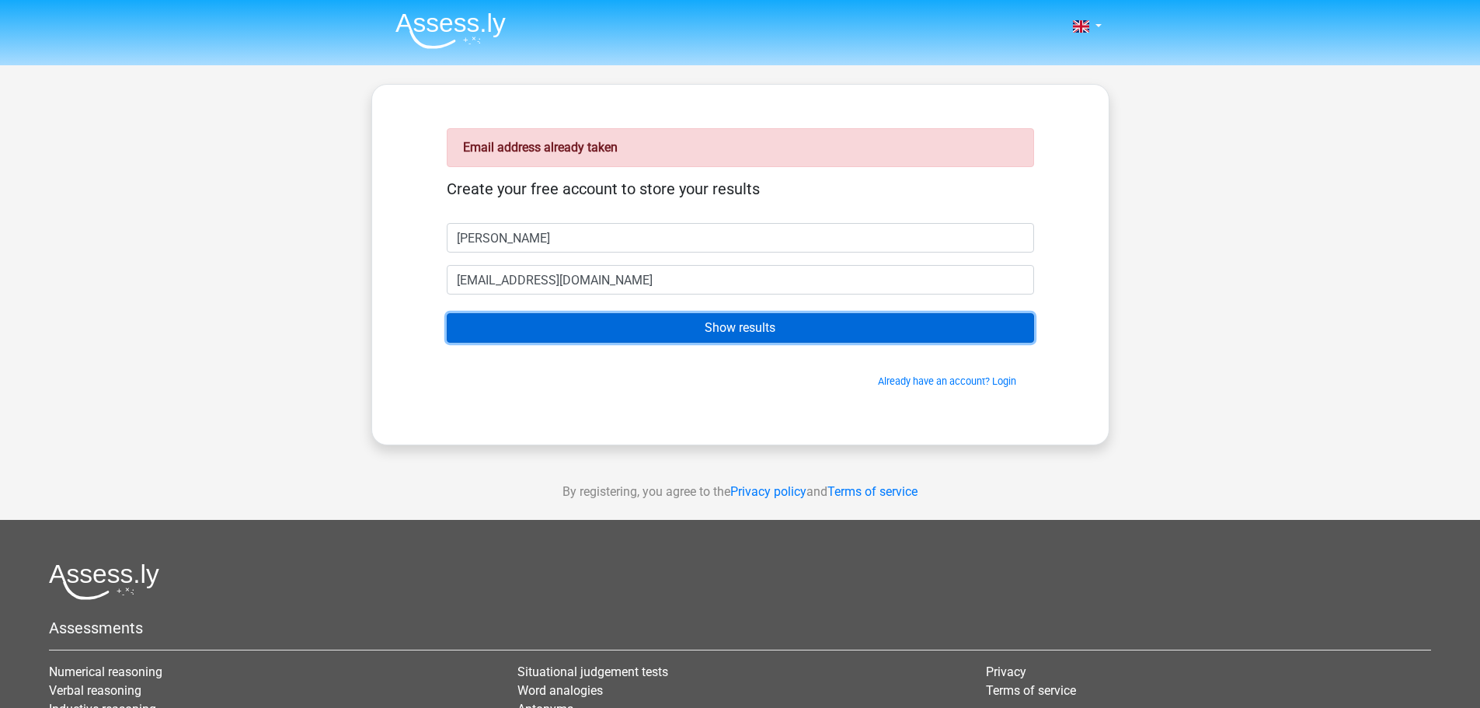
click at [655, 328] on input "Show results" at bounding box center [740, 328] width 587 height 30
click at [795, 331] on input "Show results" at bounding box center [740, 328] width 587 height 30
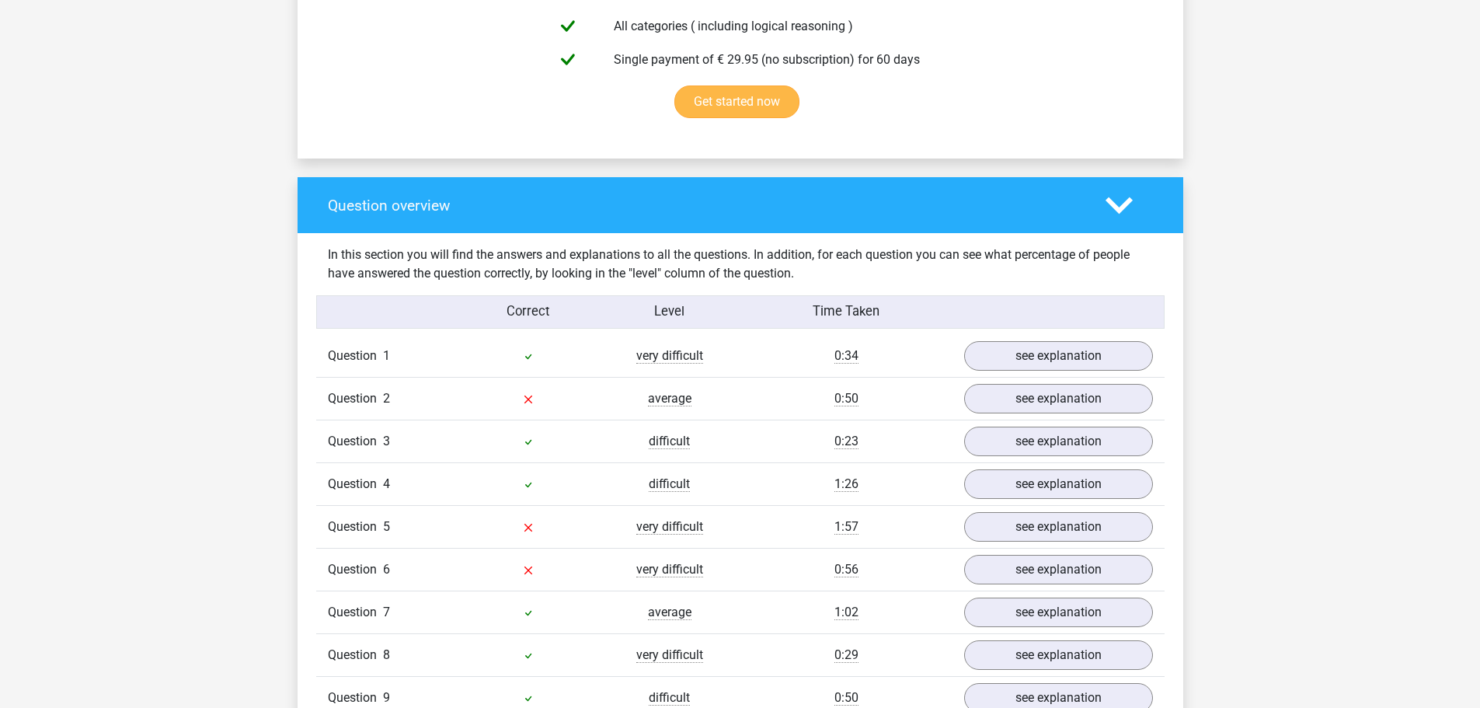
scroll to position [1087, 0]
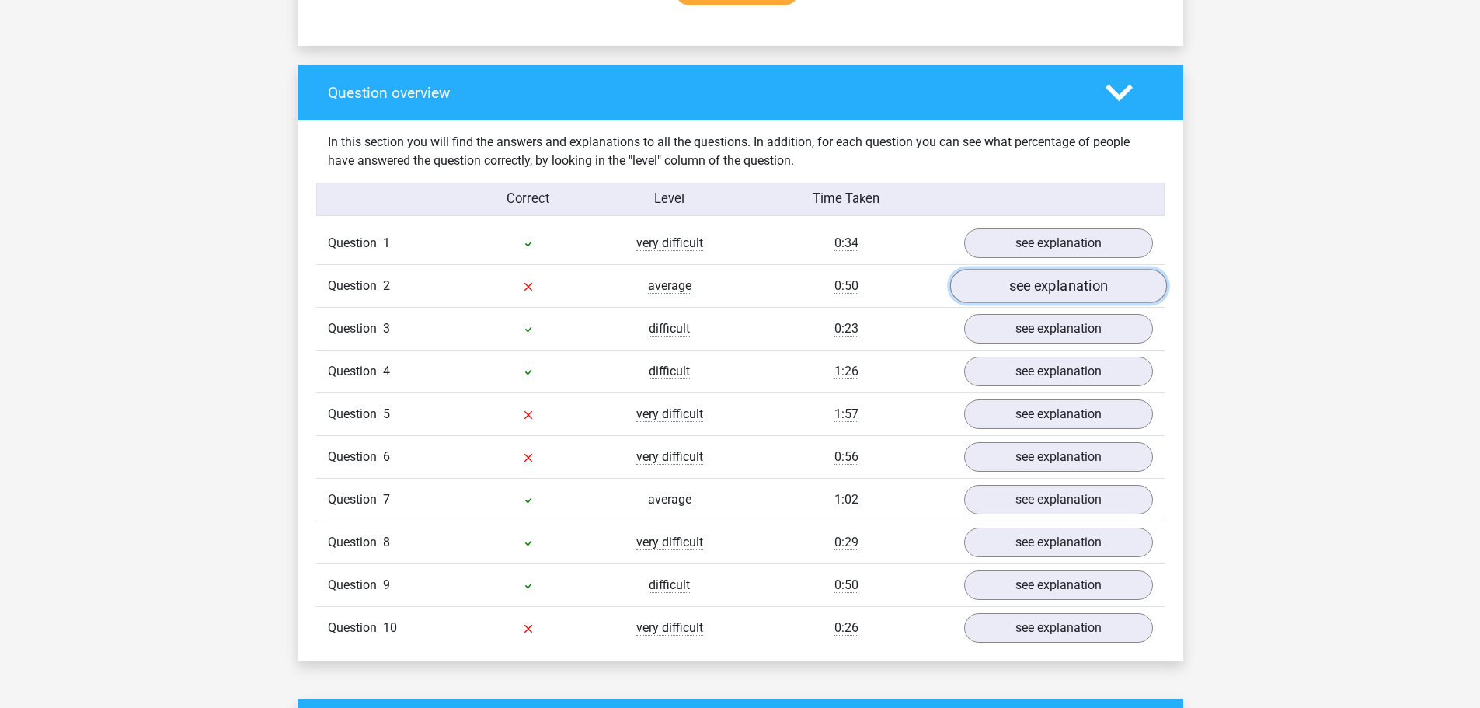
click at [988, 288] on link "see explanation" at bounding box center [1057, 287] width 217 height 34
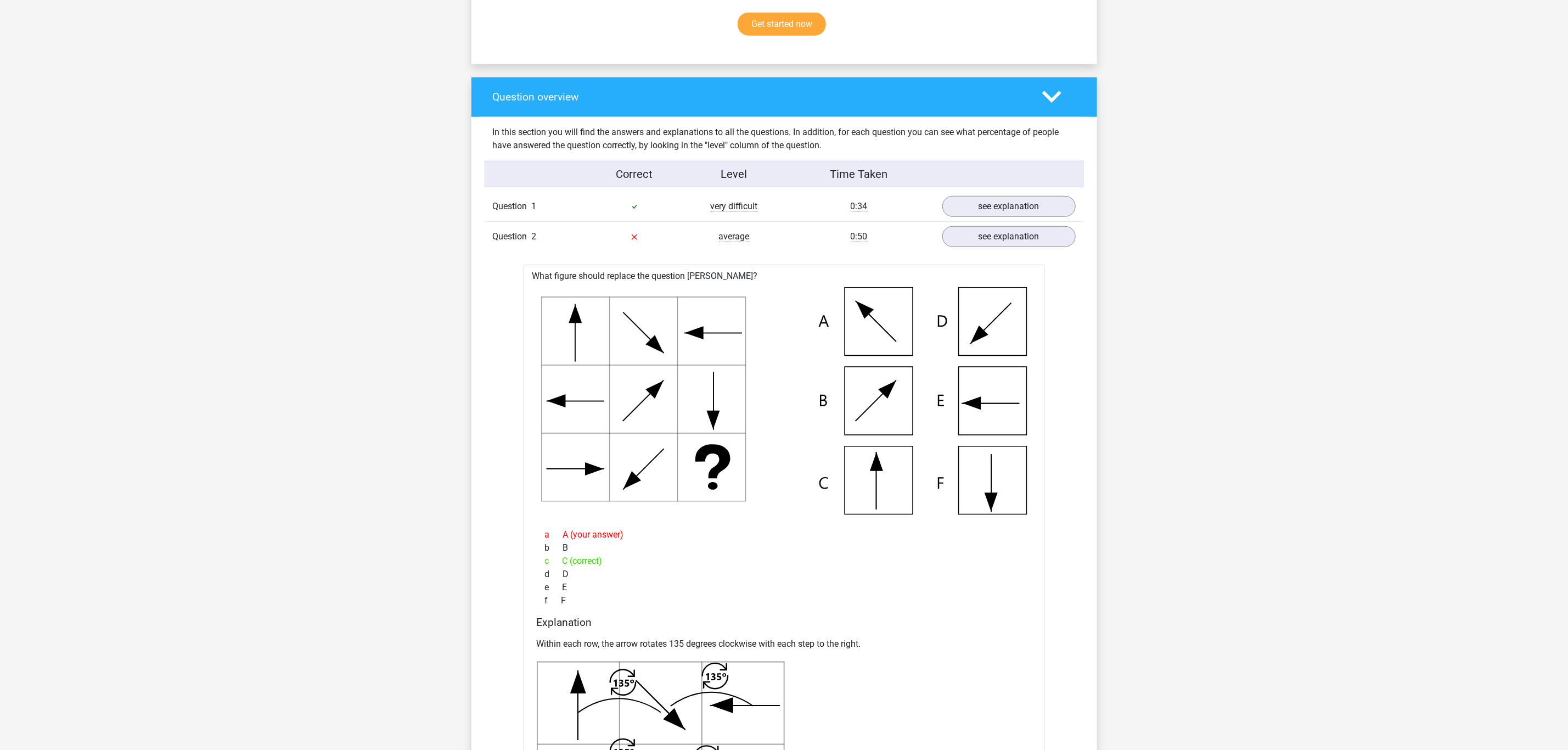
scroll to position [824, 0]
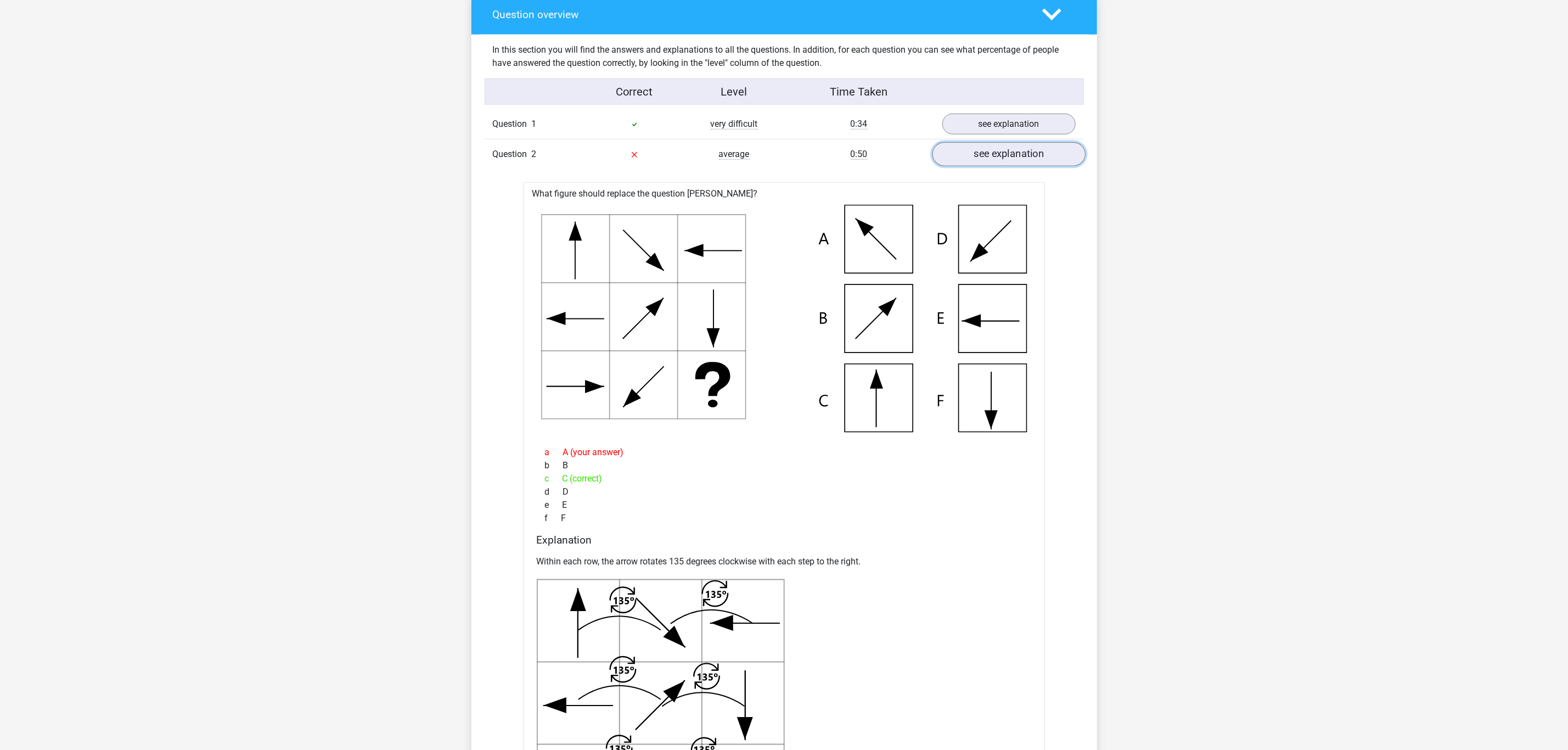
click at [977, 163] on link "see explanation" at bounding box center [1008, 154] width 153 height 24
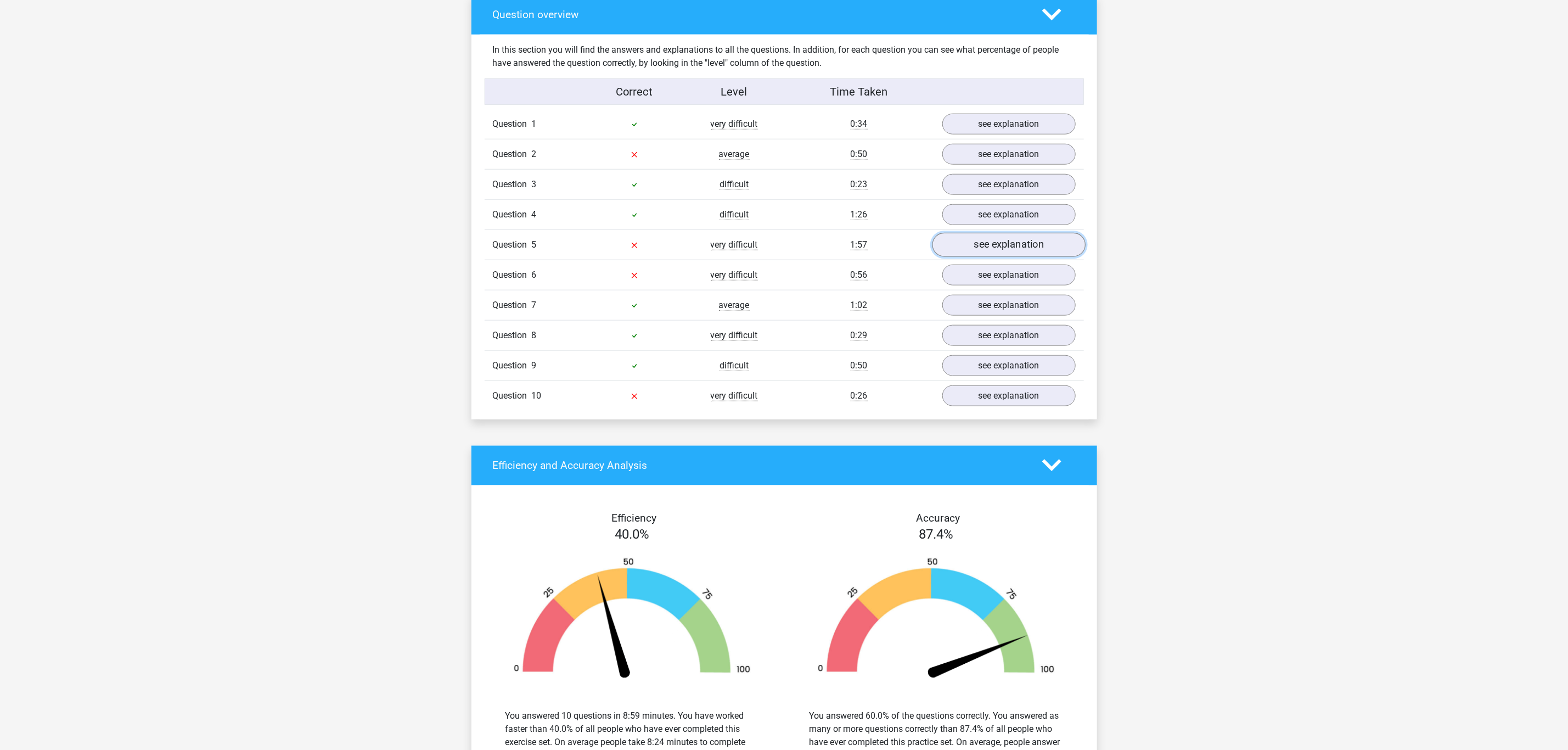
click at [987, 246] on link "see explanation" at bounding box center [1008, 245] width 153 height 24
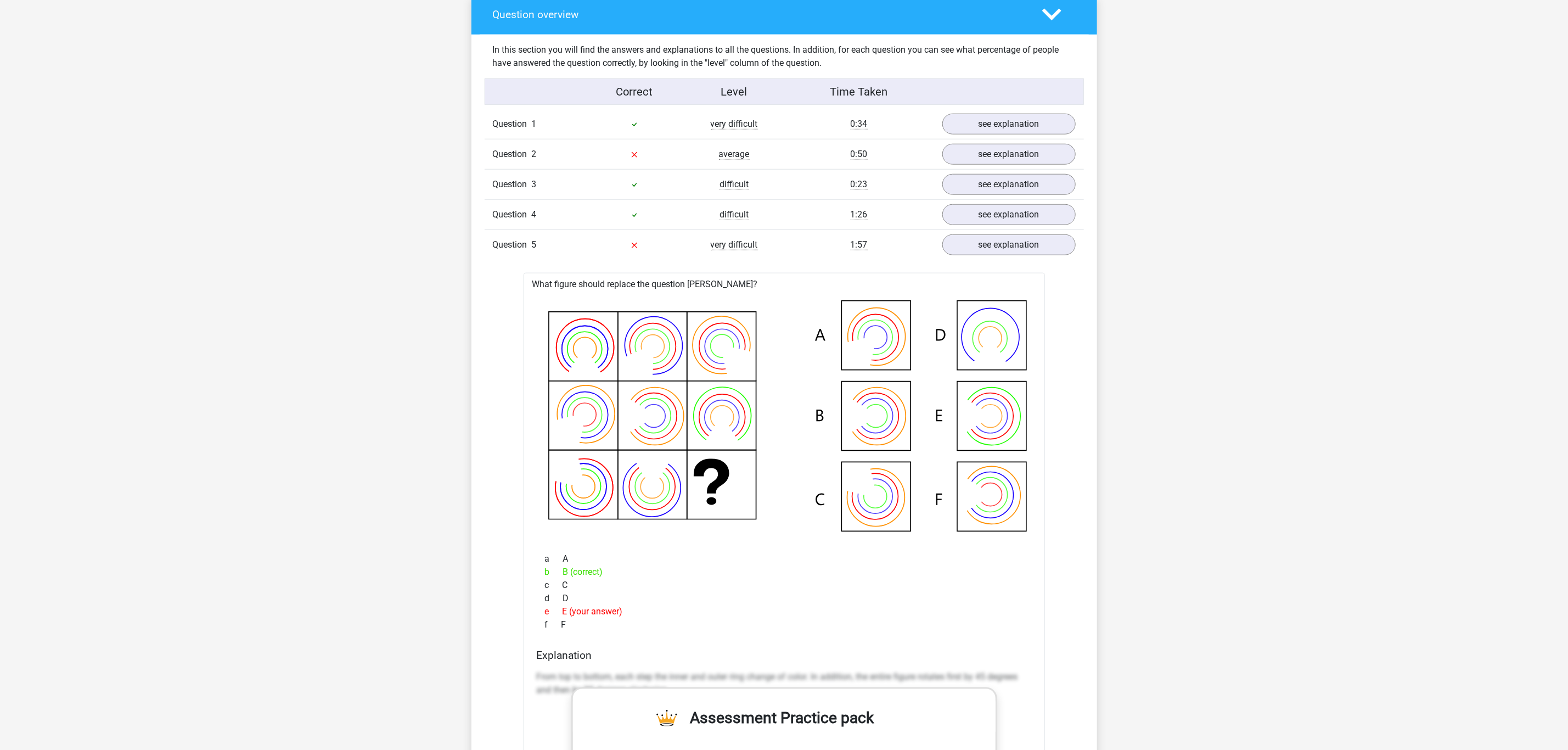
scroll to position [742, 0]
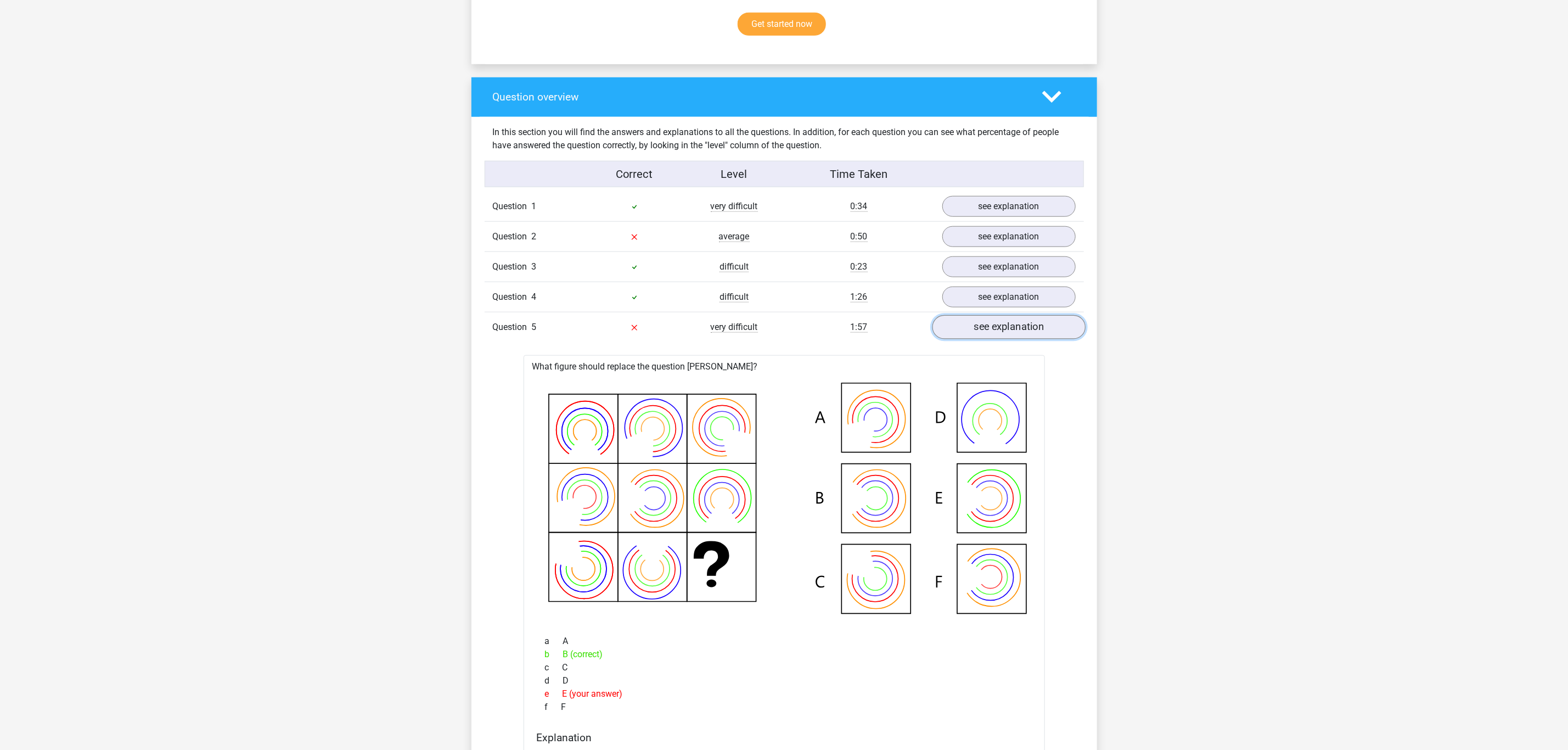
click at [1002, 333] on link "see explanation" at bounding box center [1008, 327] width 153 height 24
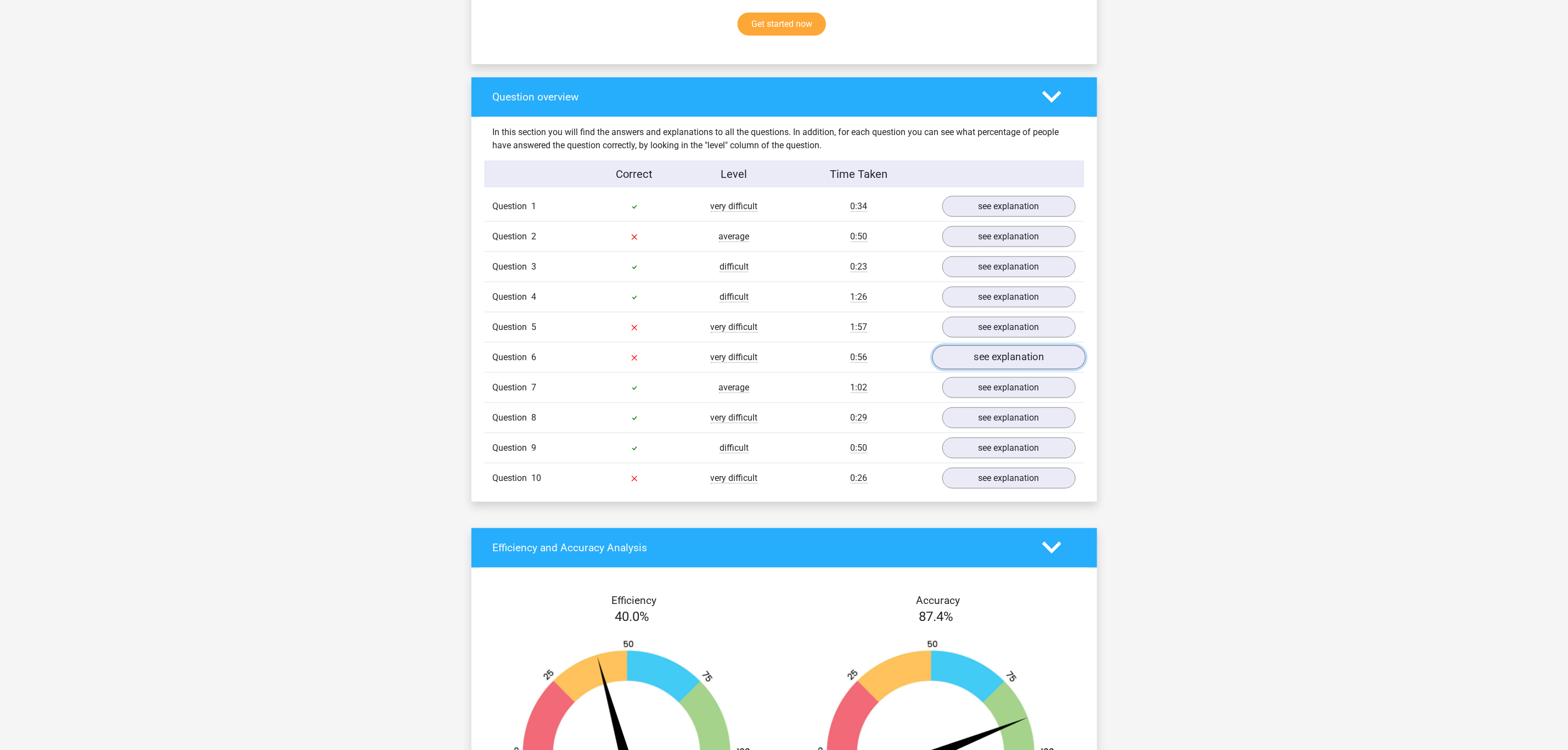
click at [1003, 360] on link "see explanation" at bounding box center [1008, 358] width 153 height 24
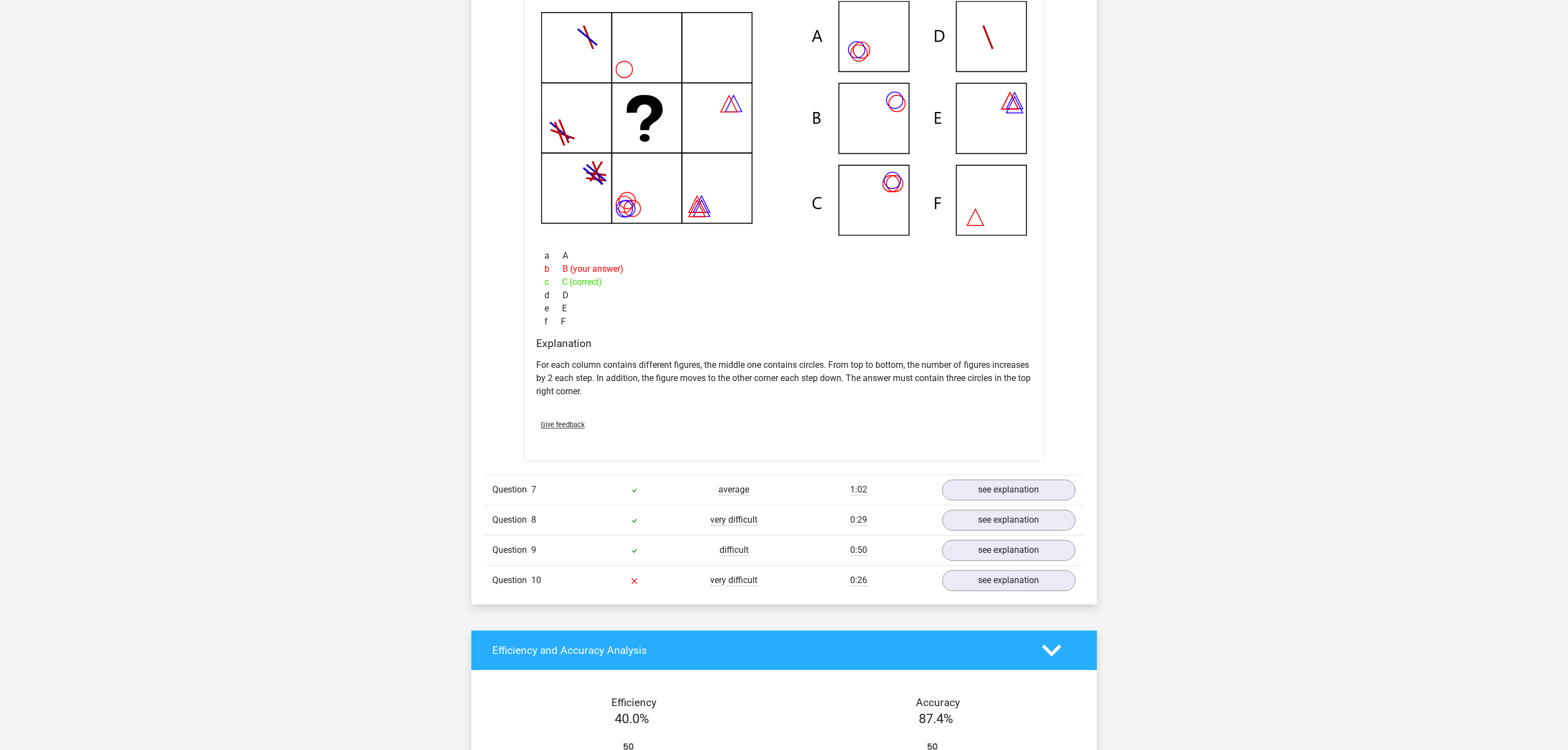
scroll to position [1153, 0]
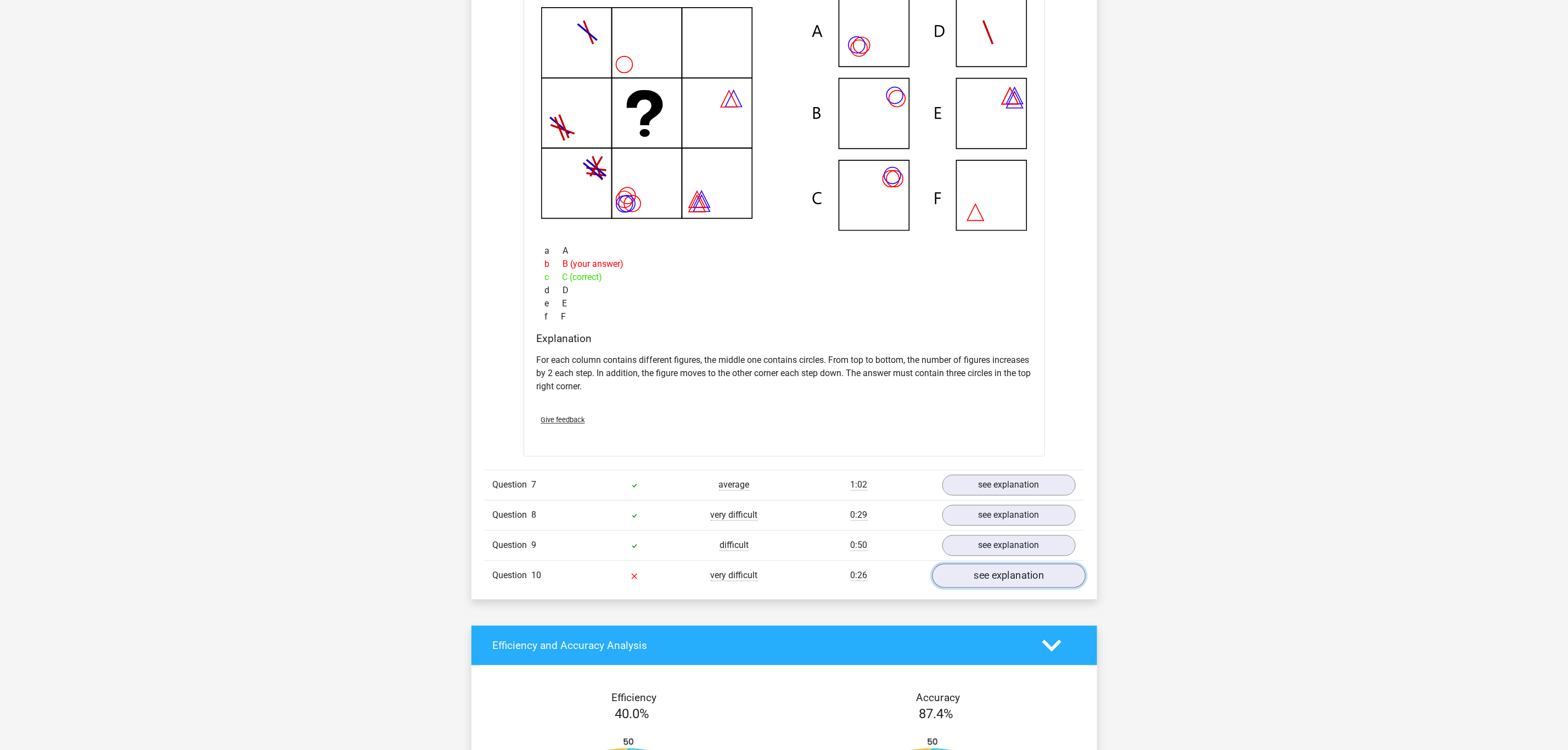
click at [1017, 500] on link "see explanation" at bounding box center [1008, 576] width 153 height 24
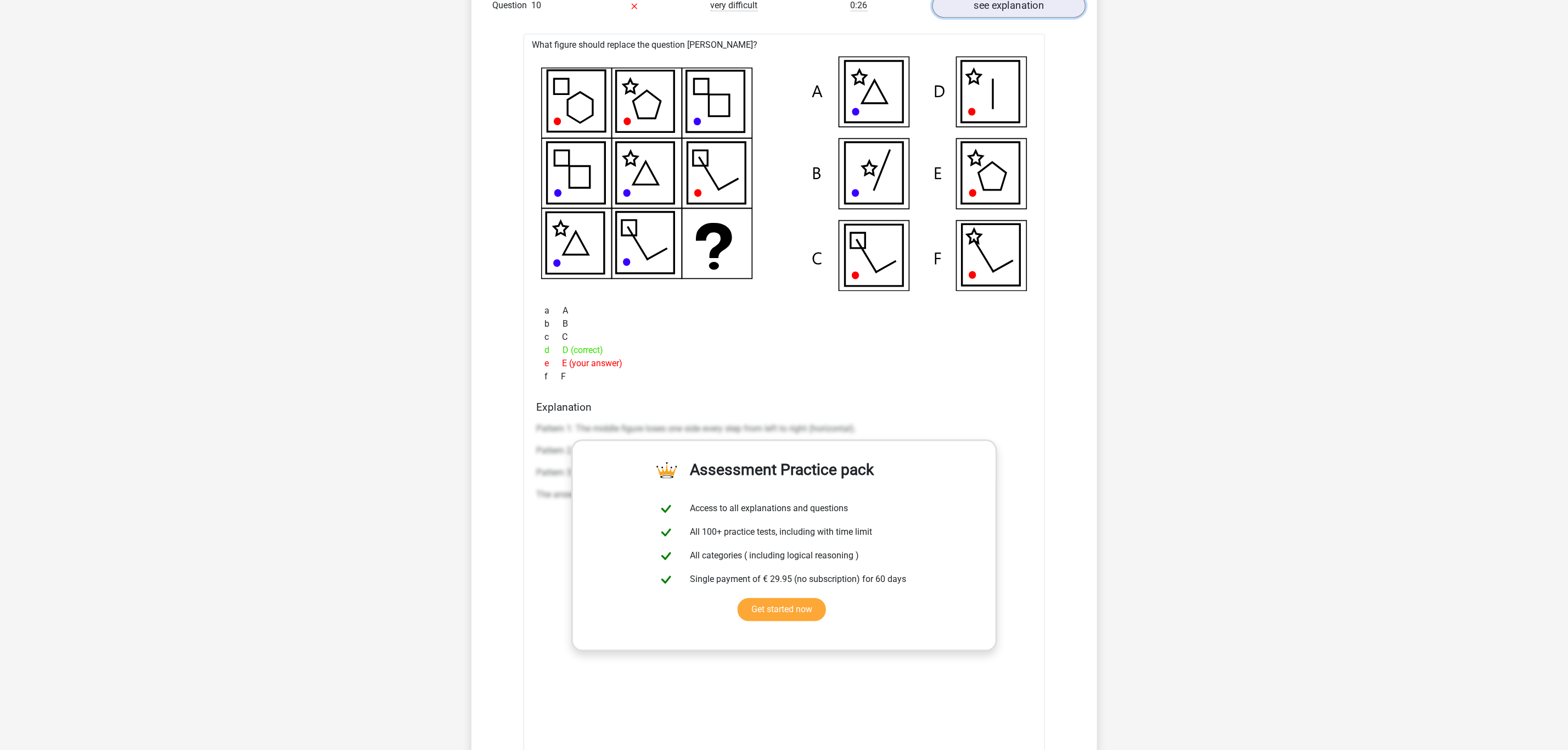
scroll to position [1730, 0]
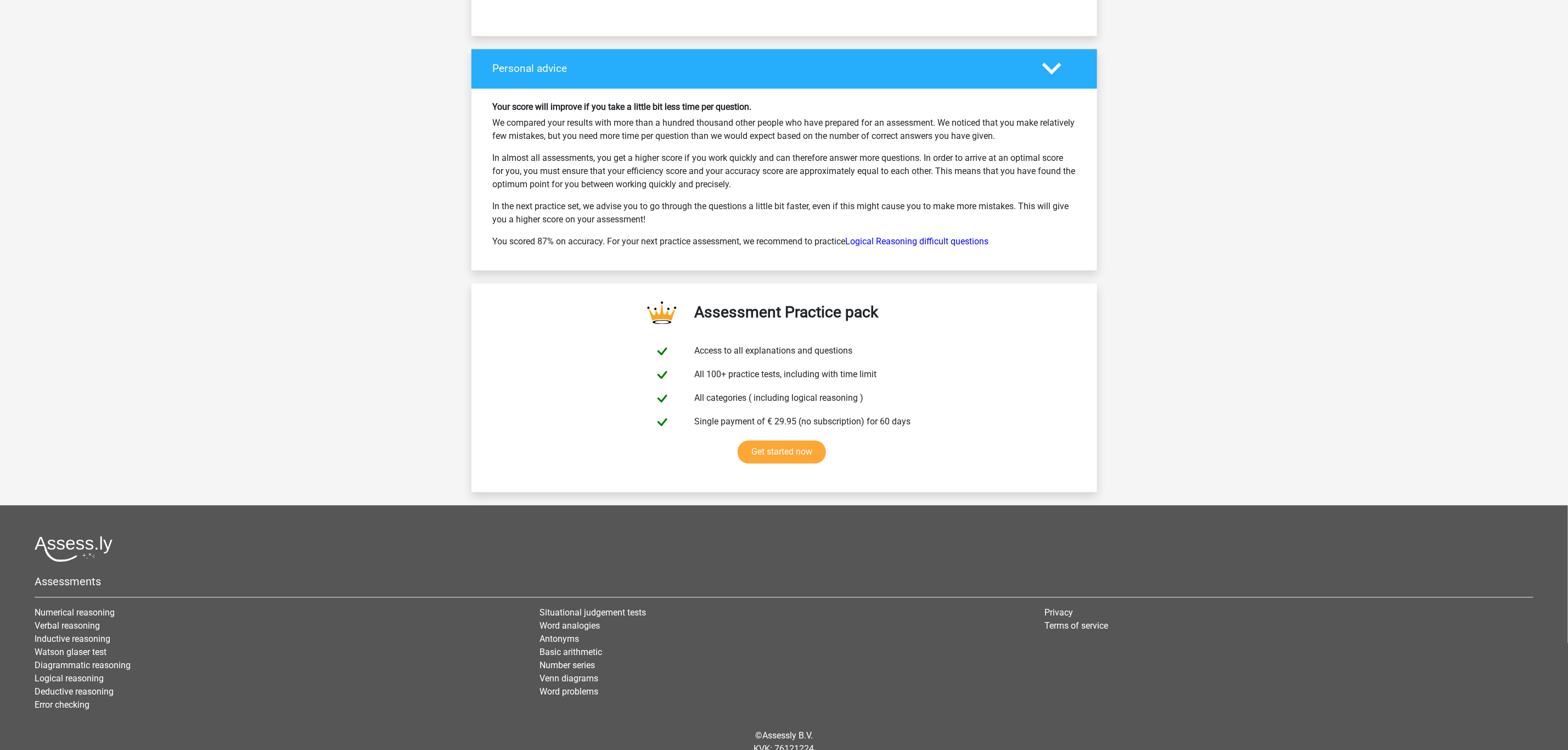
scroll to position [1561, 0]
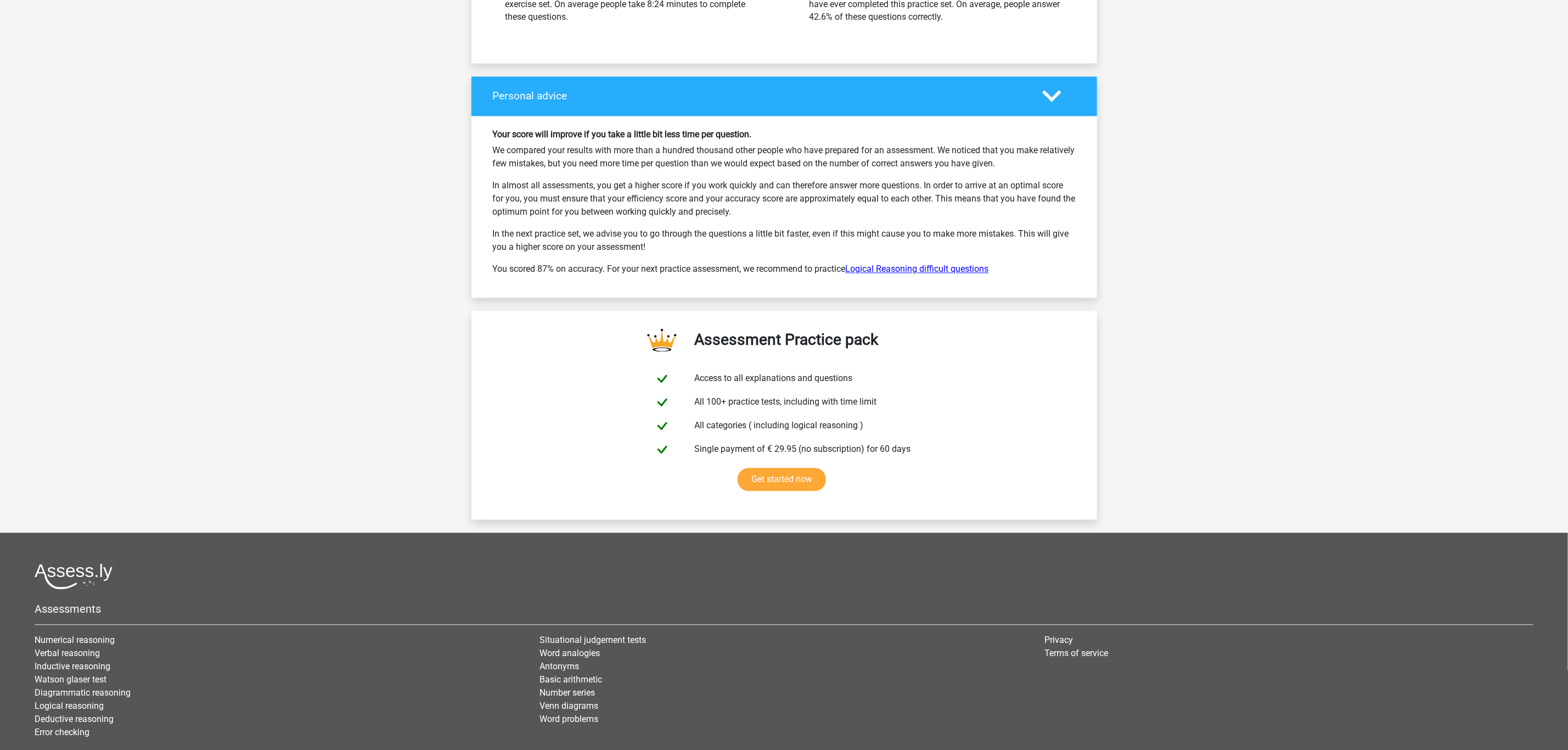
click at [945, 274] on link "Logical Reasoning difficult questions" at bounding box center [917, 269] width 143 height 11
